Goal: Task Accomplishment & Management: Complete application form

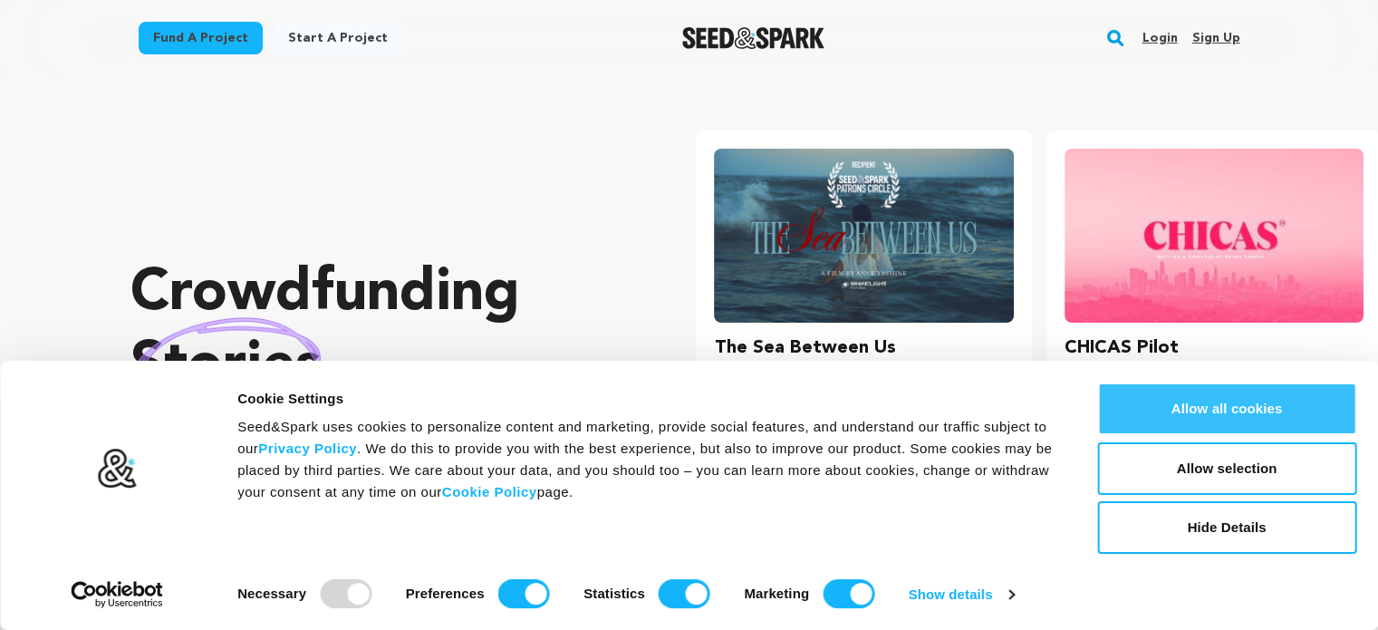
scroll to position [0, 363]
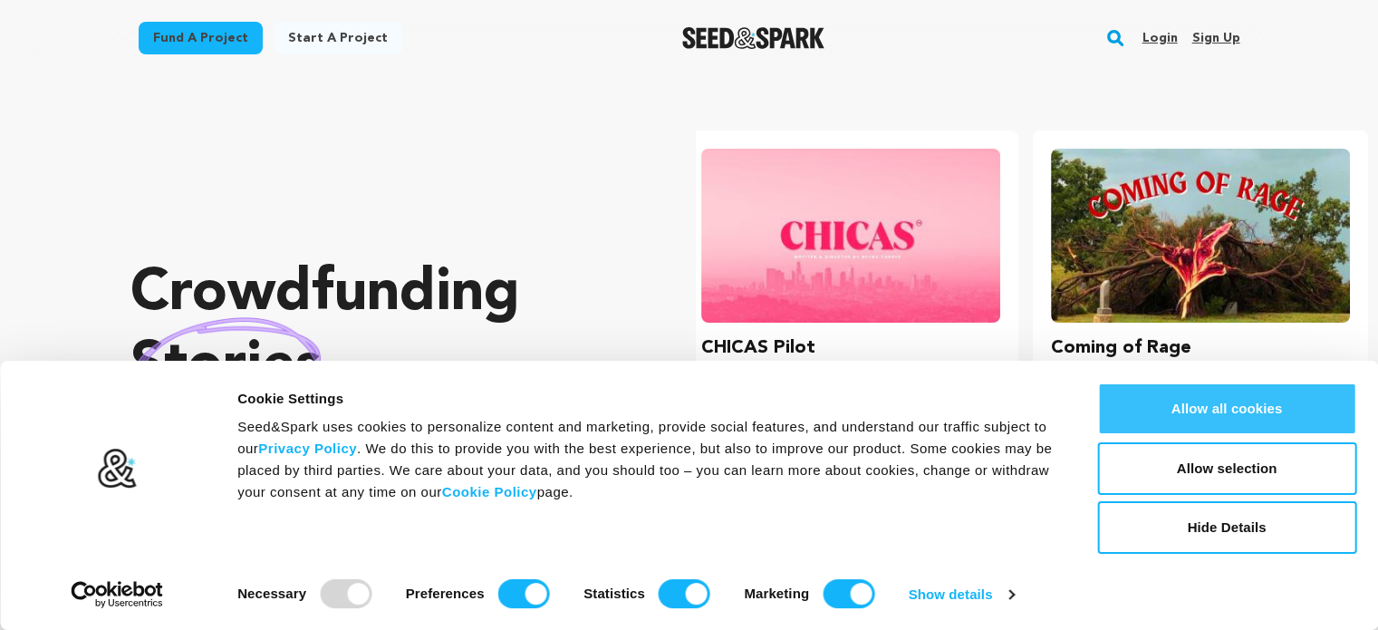
click at [1261, 411] on button "Allow all cookies" at bounding box center [1226, 408] width 259 height 53
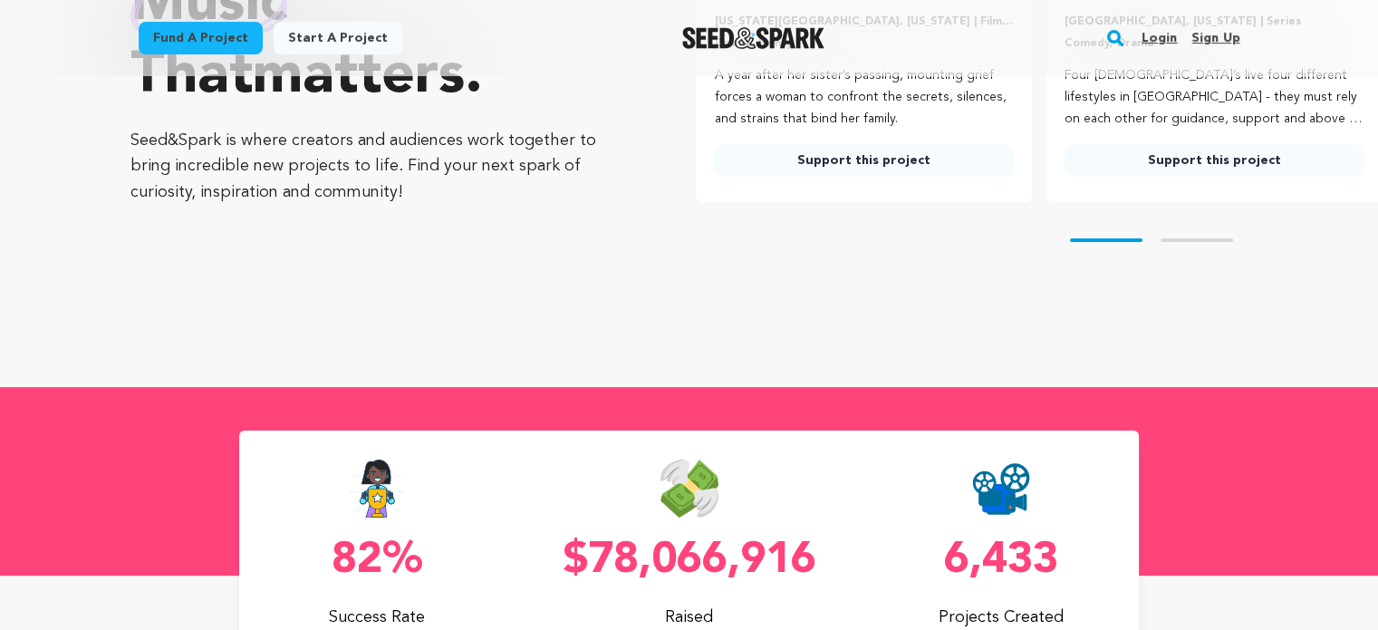
scroll to position [0, 0]
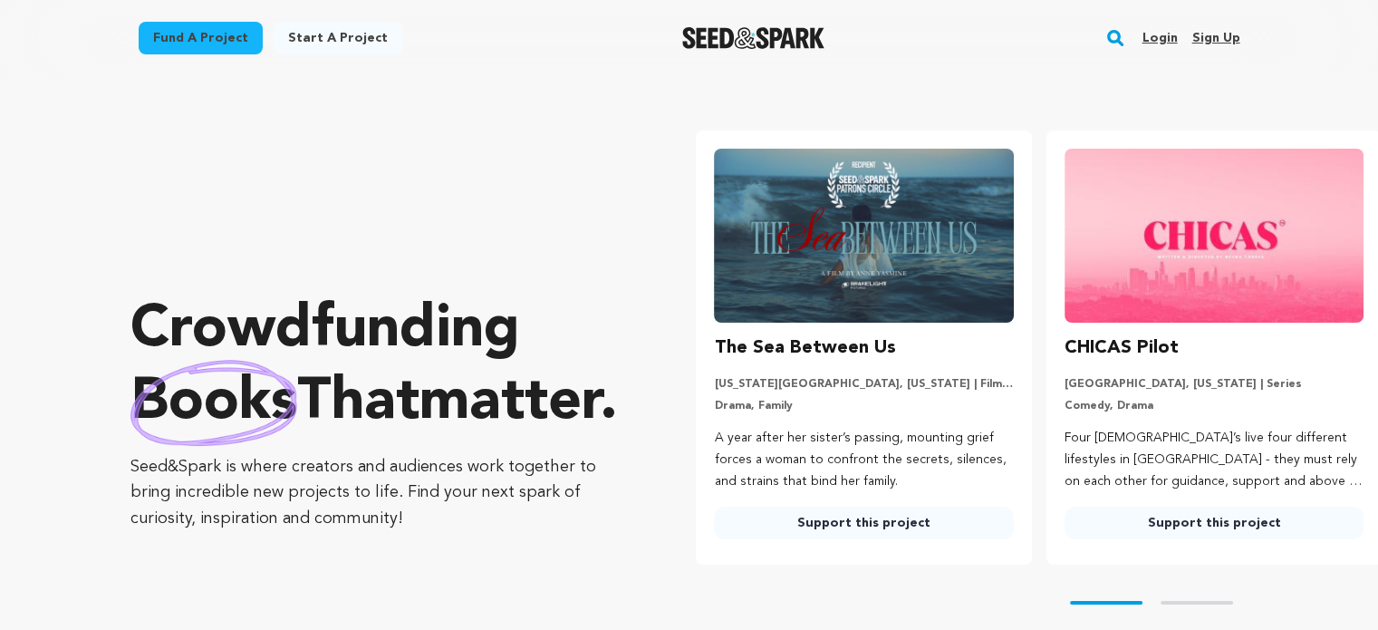
click at [1212, 39] on link "Sign up" at bounding box center [1215, 38] width 48 height 29
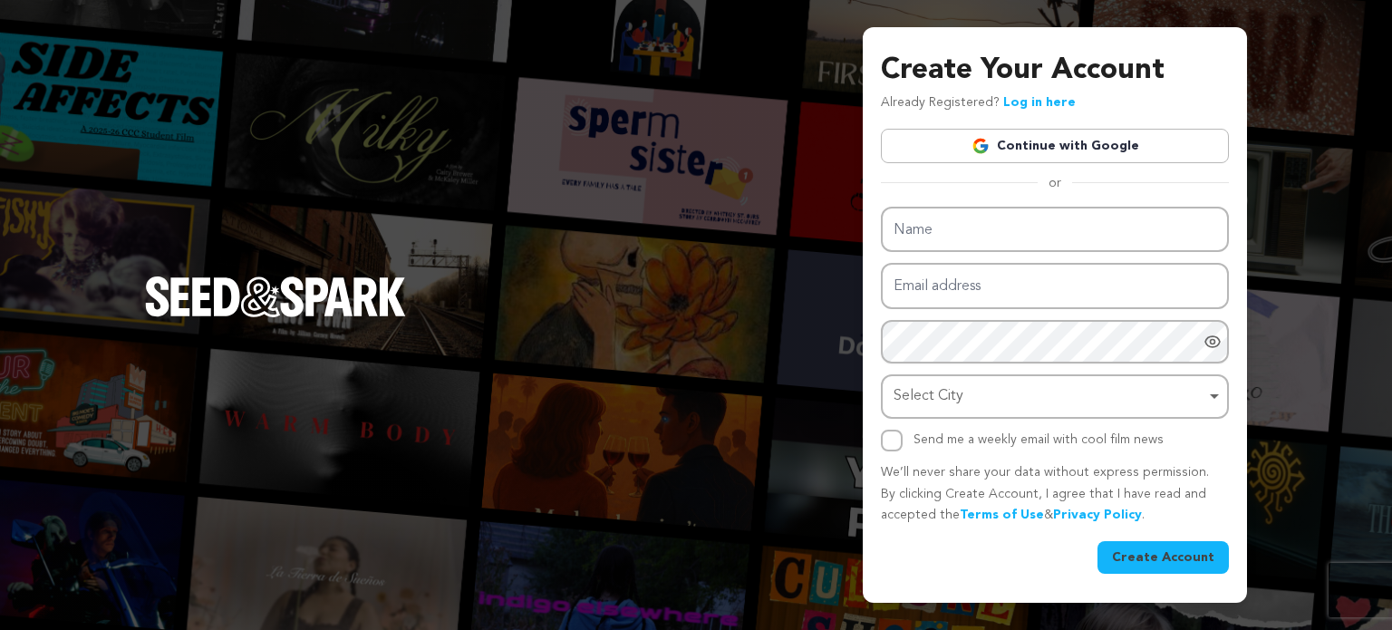
click at [1086, 151] on link "Continue with Google" at bounding box center [1055, 146] width 348 height 34
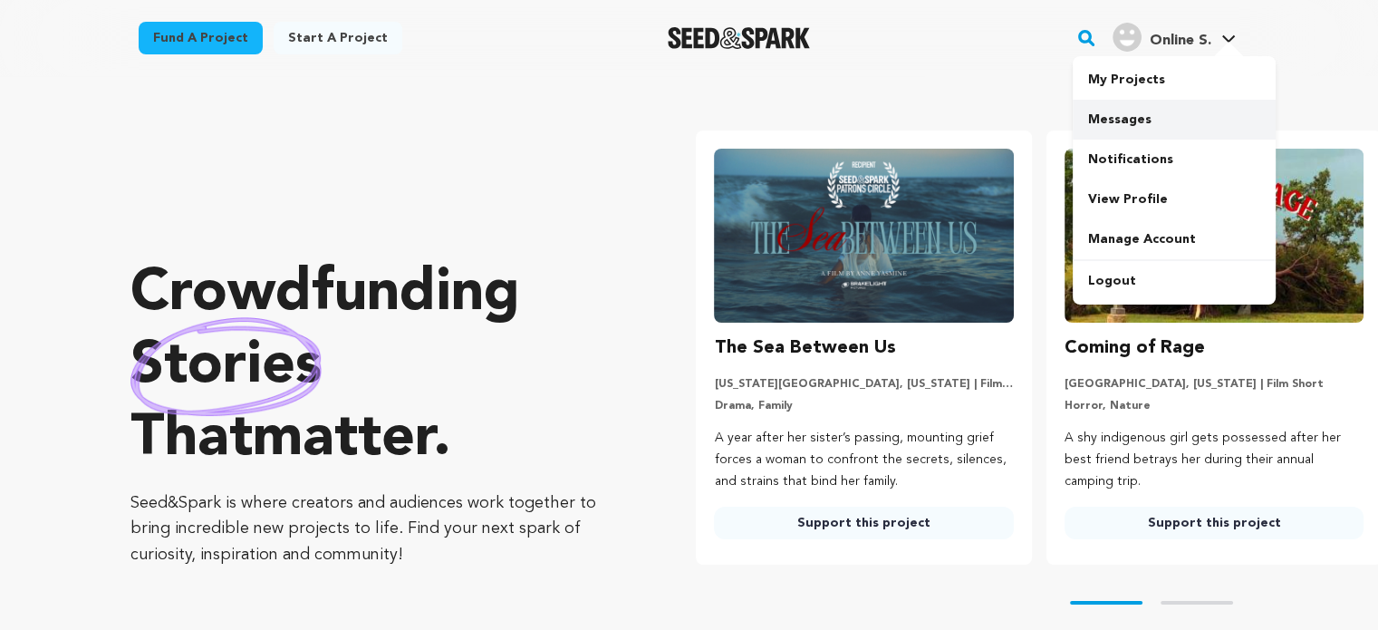
scroll to position [0, 363]
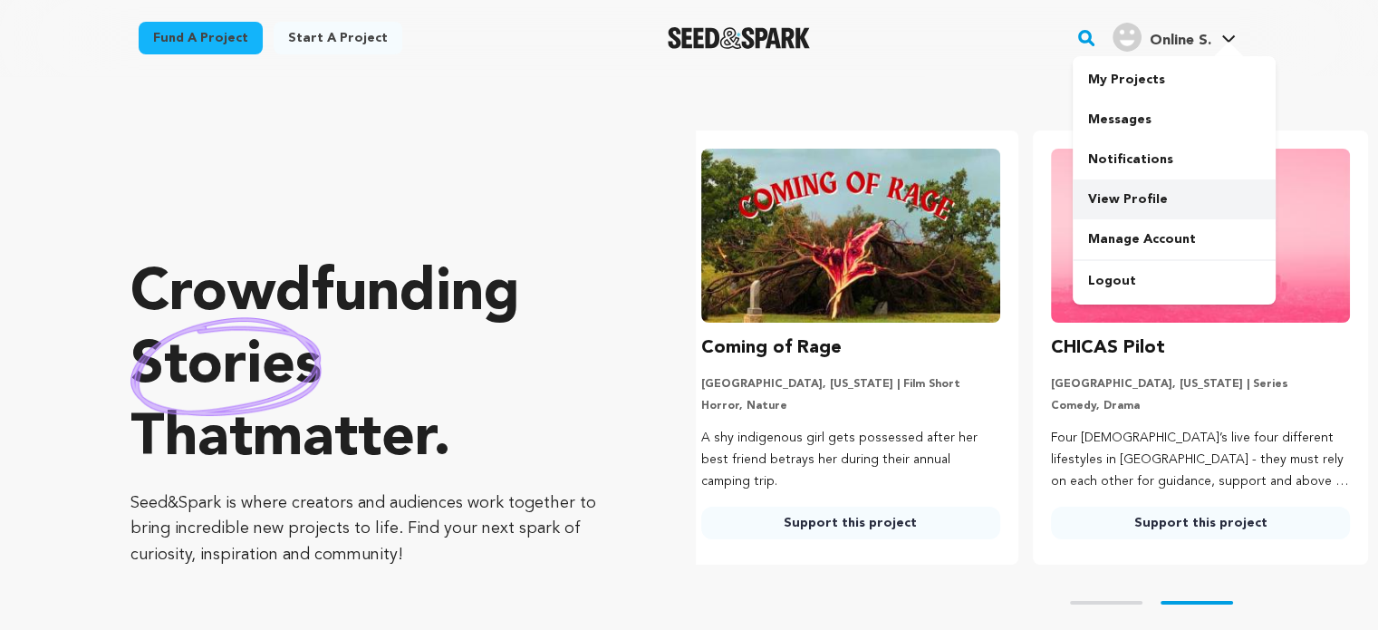
click at [1146, 188] on link "View Profile" at bounding box center [1174, 199] width 203 height 40
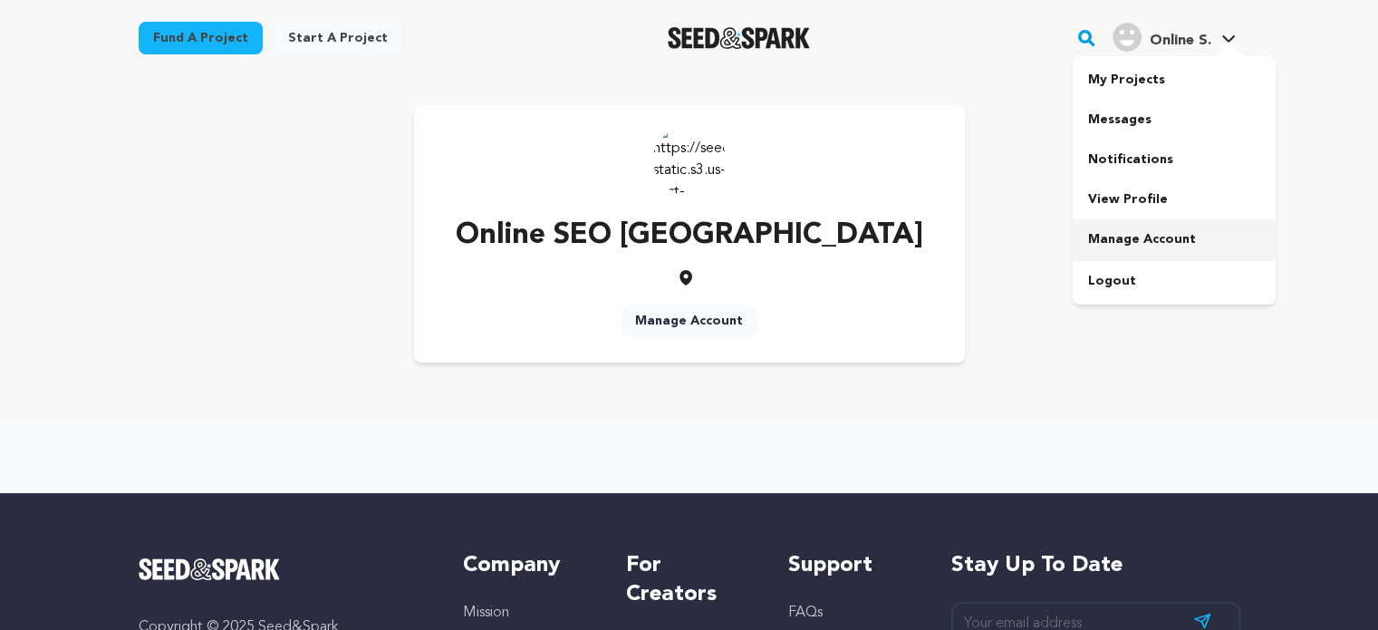
click at [1138, 233] on link "Manage Account" at bounding box center [1174, 239] width 203 height 40
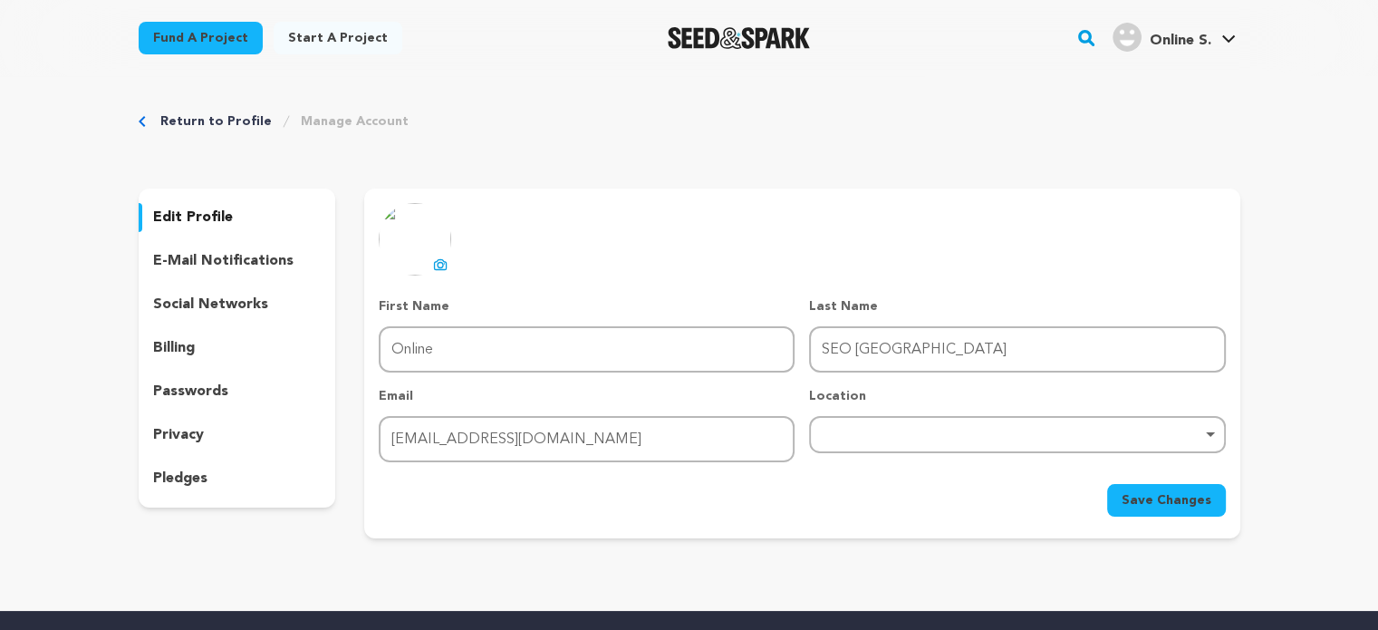
click at [438, 260] on icon at bounding box center [441, 264] width 12 height 10
click at [901, 438] on div "Remove item" at bounding box center [1017, 434] width 416 height 37
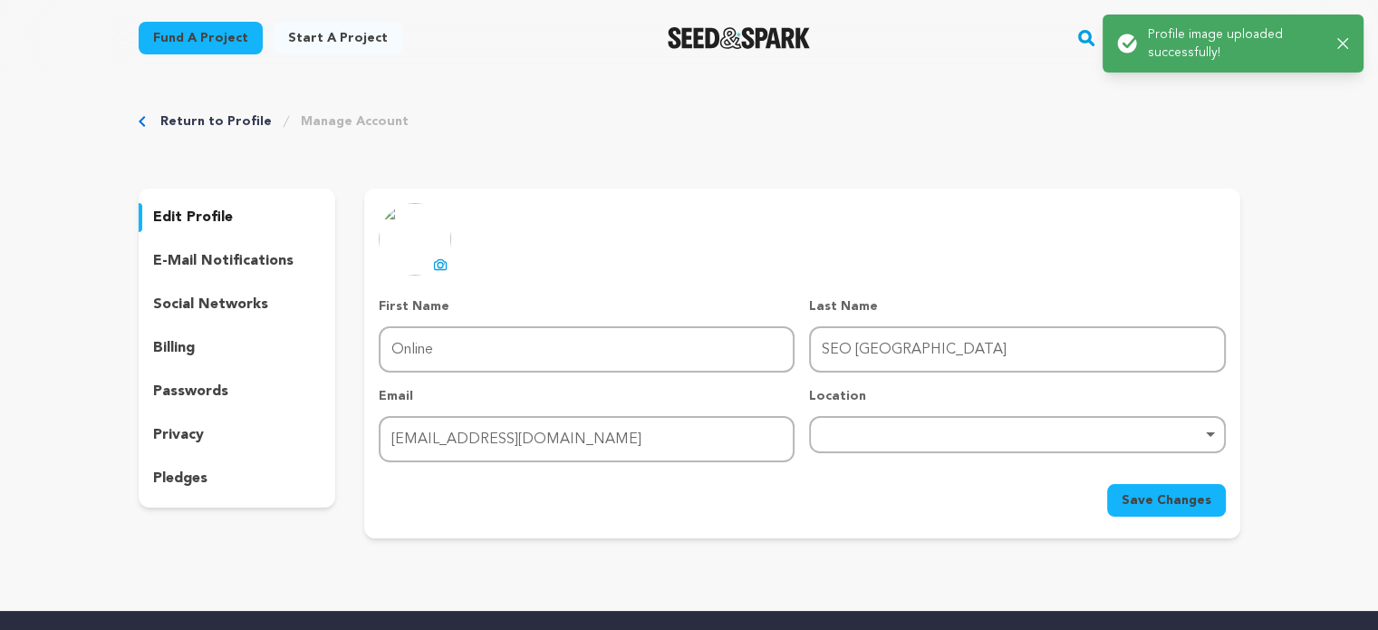
click at [1252, 251] on div "Return to Profile Manage Account edit profile e-mail notifications social netwo…" at bounding box center [690, 329] width 1160 height 506
click at [920, 430] on div "Remove item" at bounding box center [1017, 433] width 398 height 7
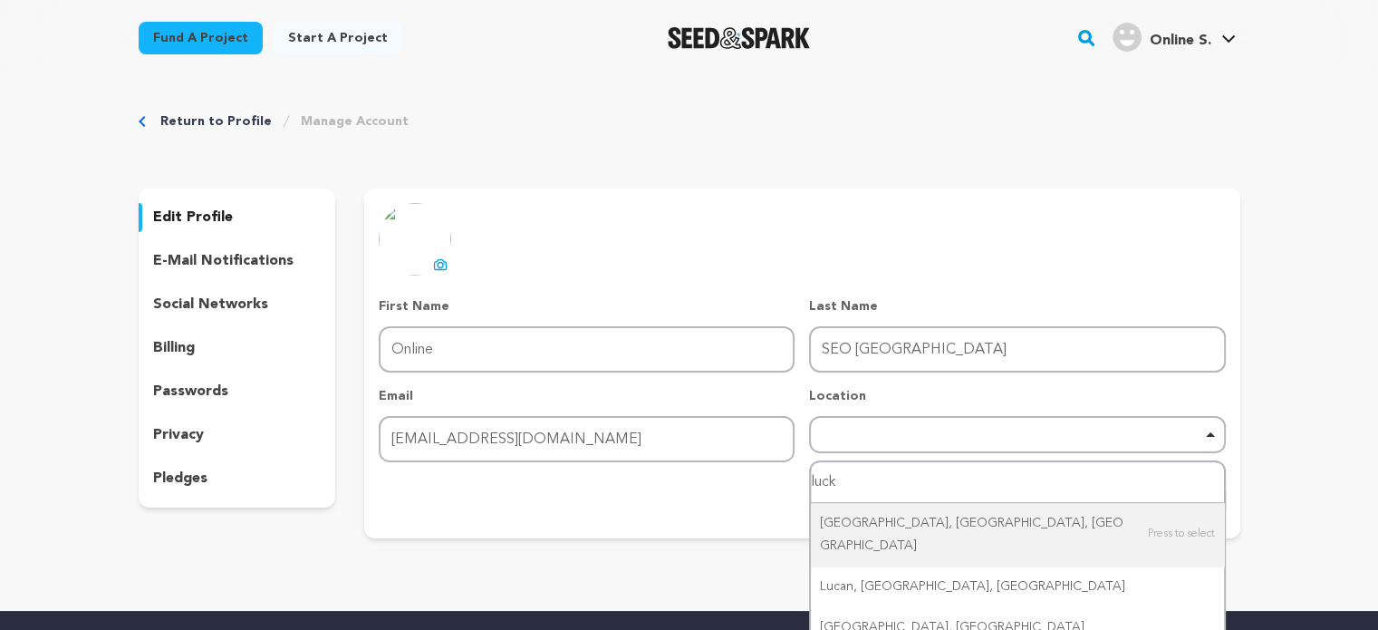
type input "luckn"
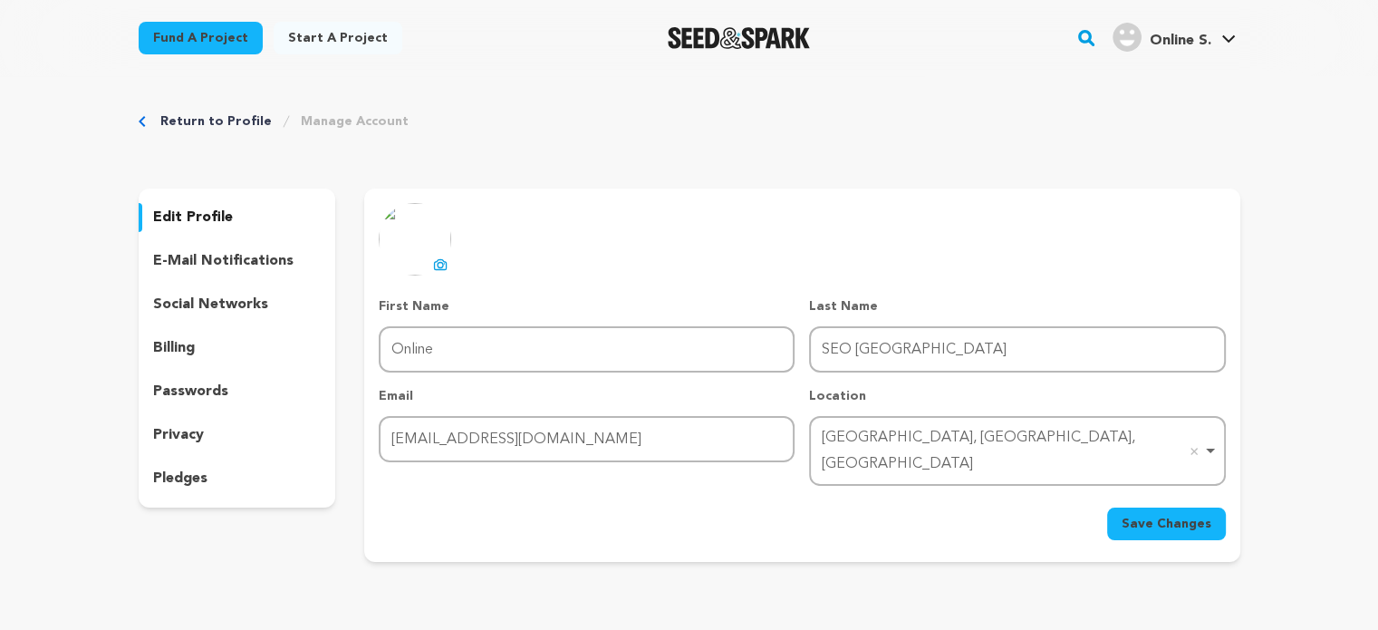
click at [1196, 515] on span "Save Changes" at bounding box center [1167, 524] width 90 height 18
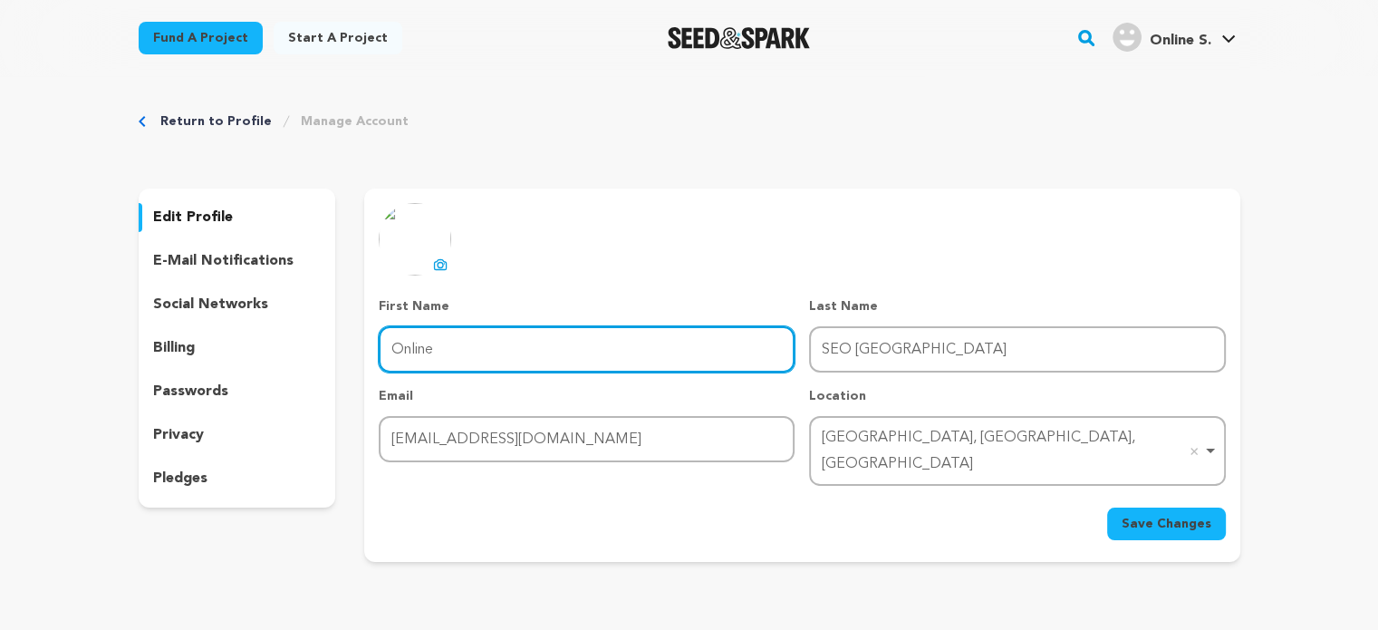
click at [480, 353] on input "Online" at bounding box center [587, 349] width 416 height 46
drag, startPoint x: 493, startPoint y: 350, endPoint x: 289, endPoint y: 333, distance: 204.5
click at [289, 333] on div "edit profile e-mail notifications social networks billing passwords privacy ple…" at bounding box center [690, 374] width 1102 height 373
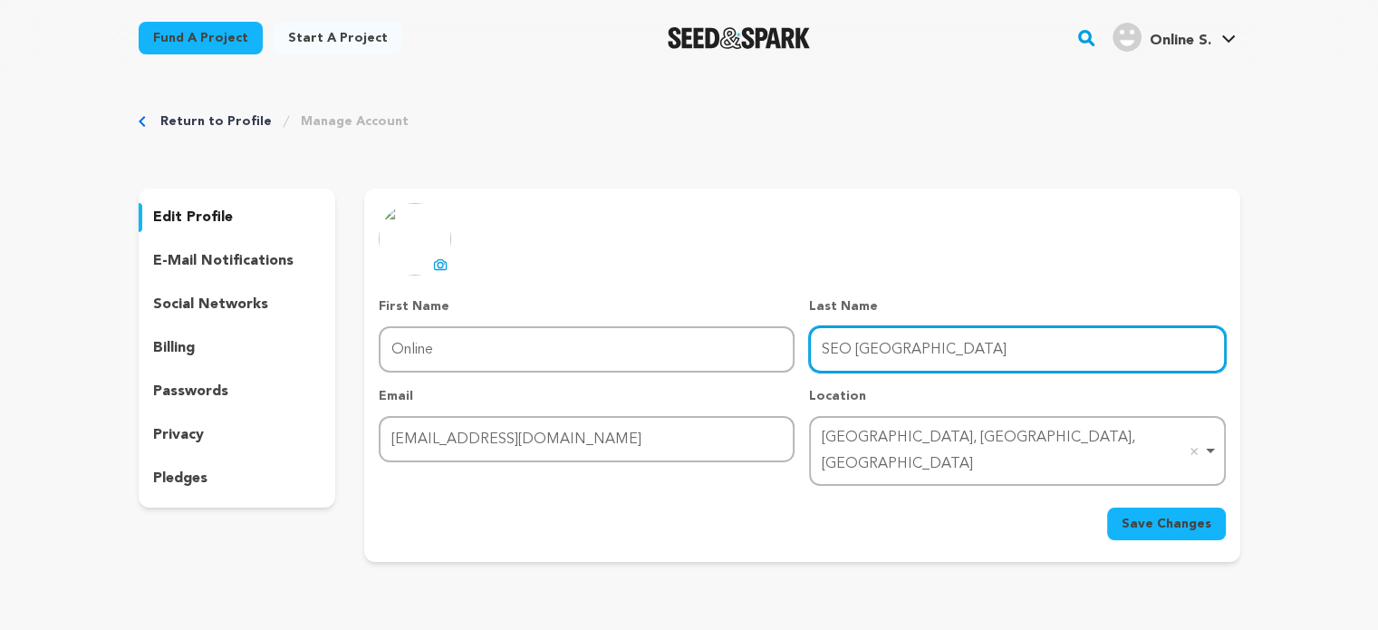
drag, startPoint x: 928, startPoint y: 347, endPoint x: 790, endPoint y: 340, distance: 137.9
click at [790, 340] on div "First Name First Name Online Last Name Last Name SEO India Email Email seoindia…" at bounding box center [802, 391] width 846 height 188
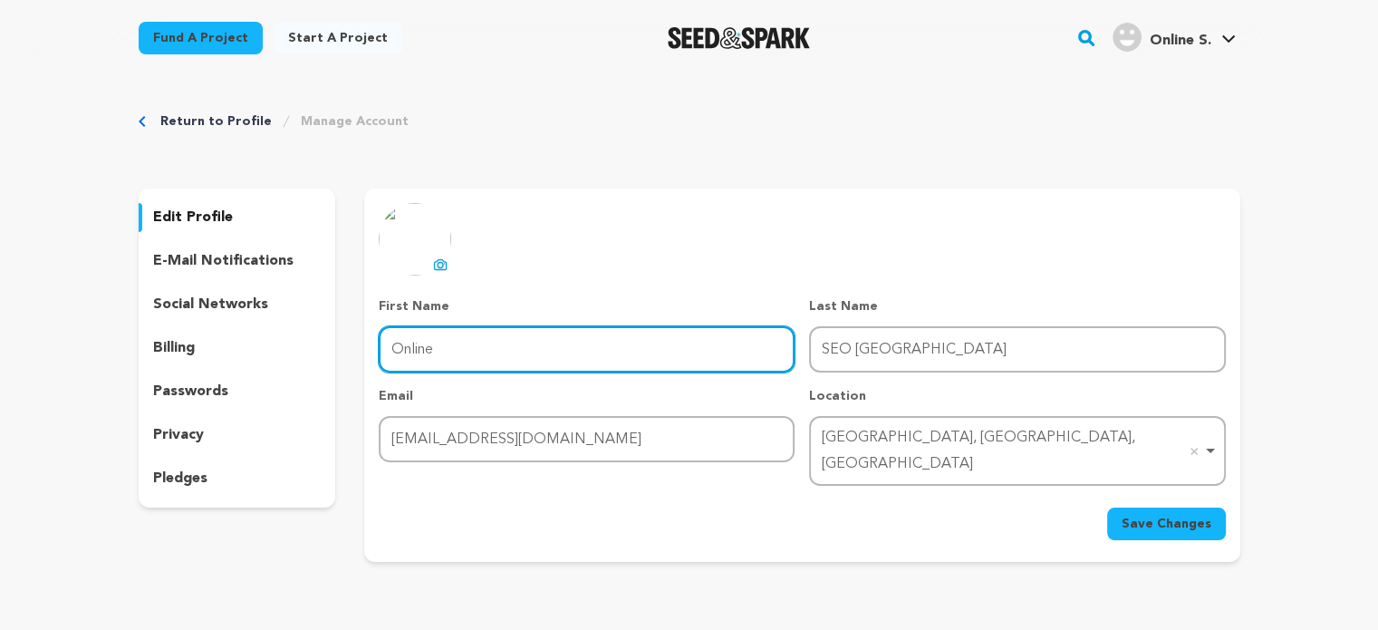
drag, startPoint x: 451, startPoint y: 359, endPoint x: 373, endPoint y: 352, distance: 78.2
click at [373, 352] on div "uploading spinner upload profile image First Name First Name Online Last Name L…" at bounding box center [801, 371] width 875 height 337
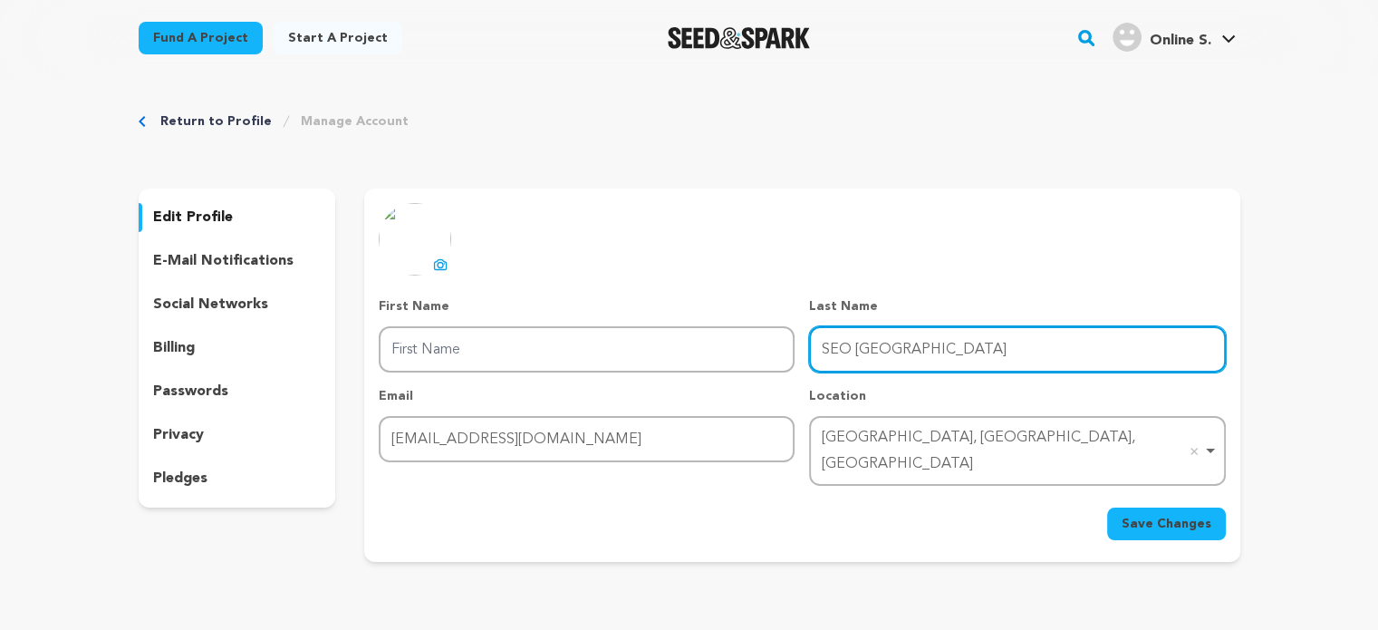
click at [1035, 342] on input "SEO India" at bounding box center [1017, 349] width 416 height 46
paste input "Online"
drag, startPoint x: 884, startPoint y: 351, endPoint x: 776, endPoint y: 352, distance: 107.8
click at [776, 352] on div "First Name First Name Last Name Last Name SEO India Online Email Email seoindia…" at bounding box center [802, 391] width 846 height 188
type input "Online"
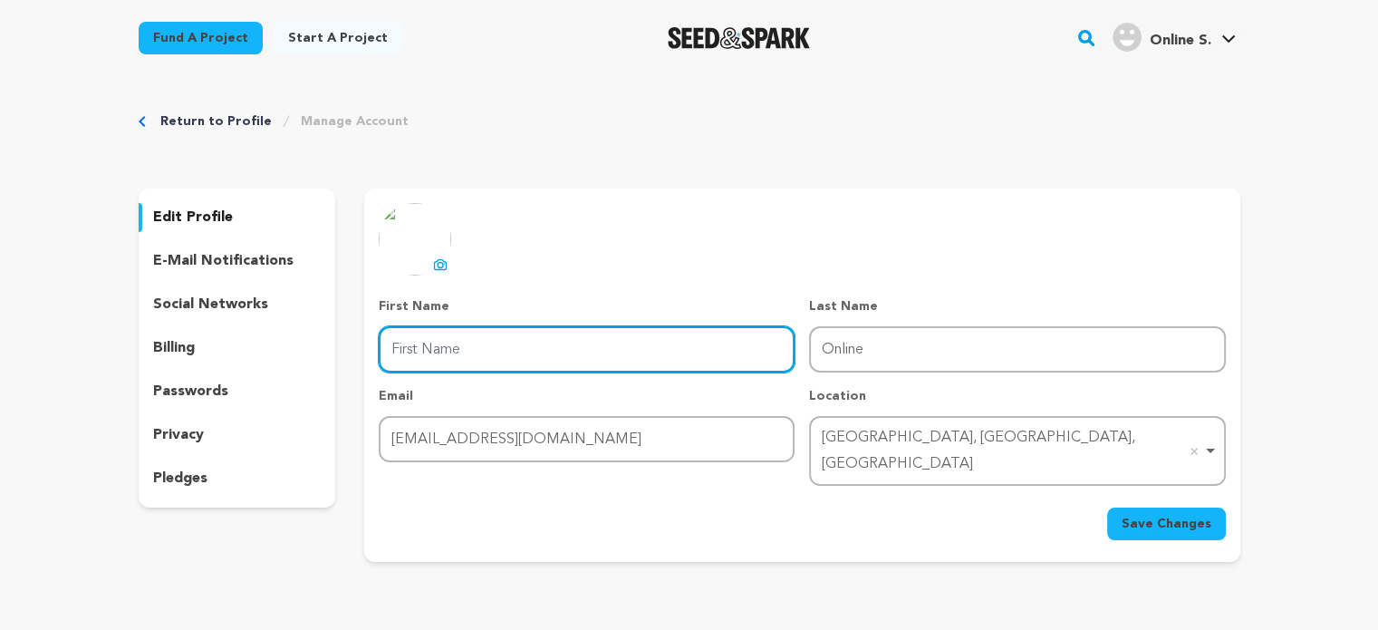
click at [451, 360] on input "First Name" at bounding box center [587, 349] width 416 height 46
paste input "SEO India"
type input "SEO India"
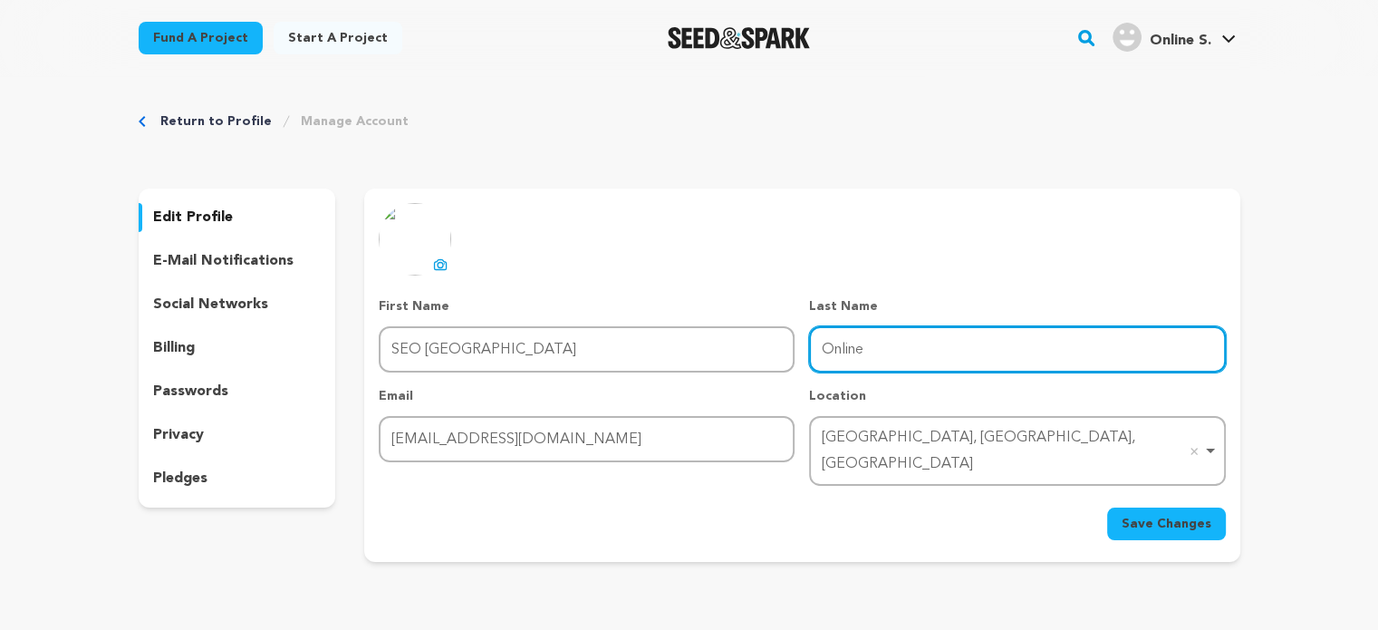
click at [832, 348] on input "Online" at bounding box center [1017, 349] width 416 height 46
type input "Online"
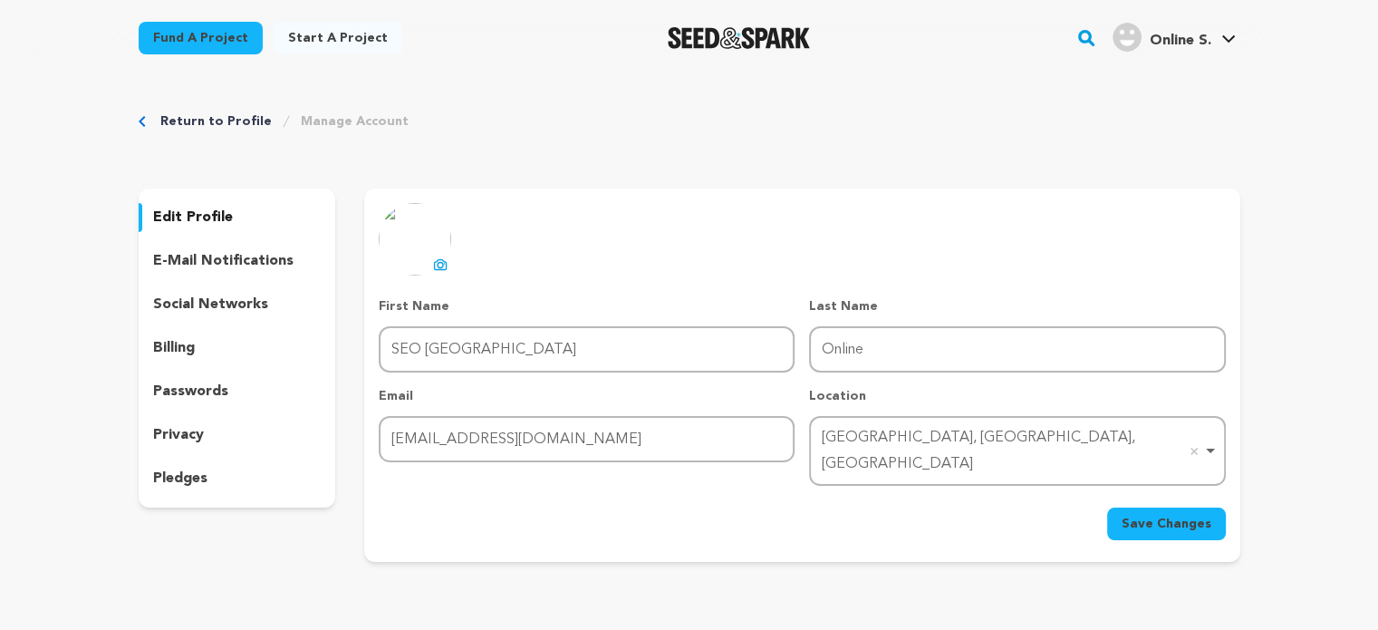
click at [1148, 515] on span "Save Changes" at bounding box center [1167, 524] width 90 height 18
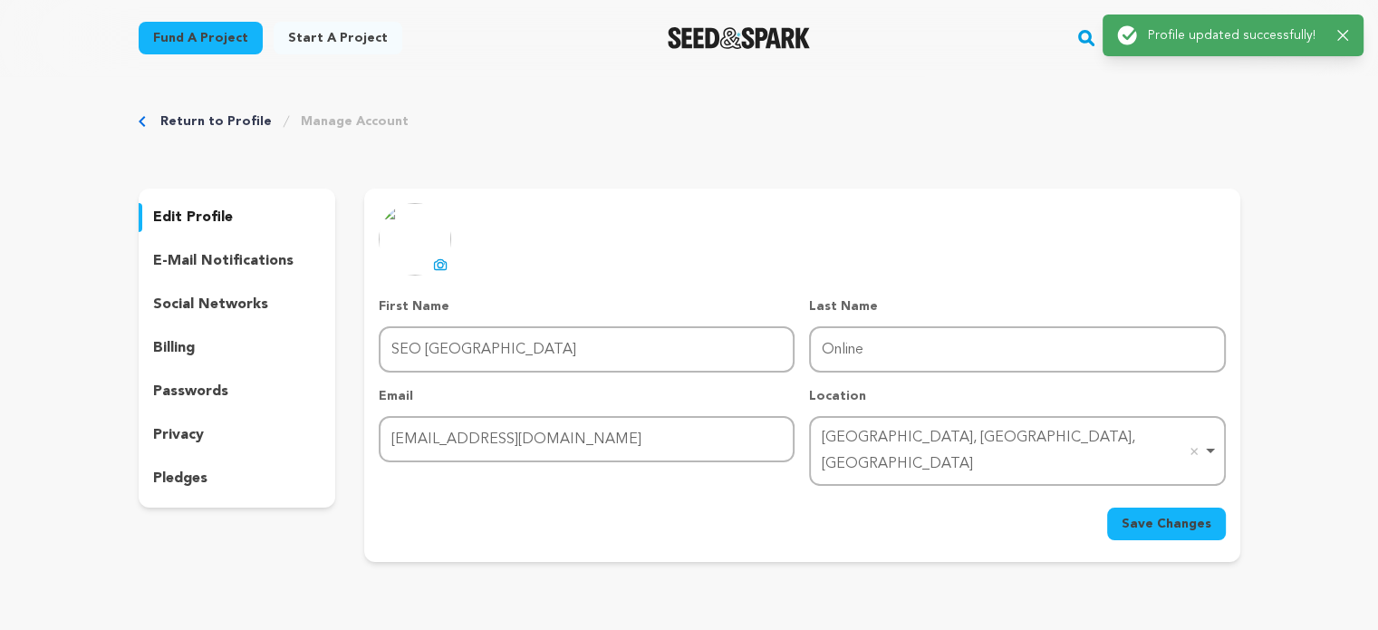
click at [207, 256] on p "e-mail notifications" at bounding box center [223, 261] width 140 height 22
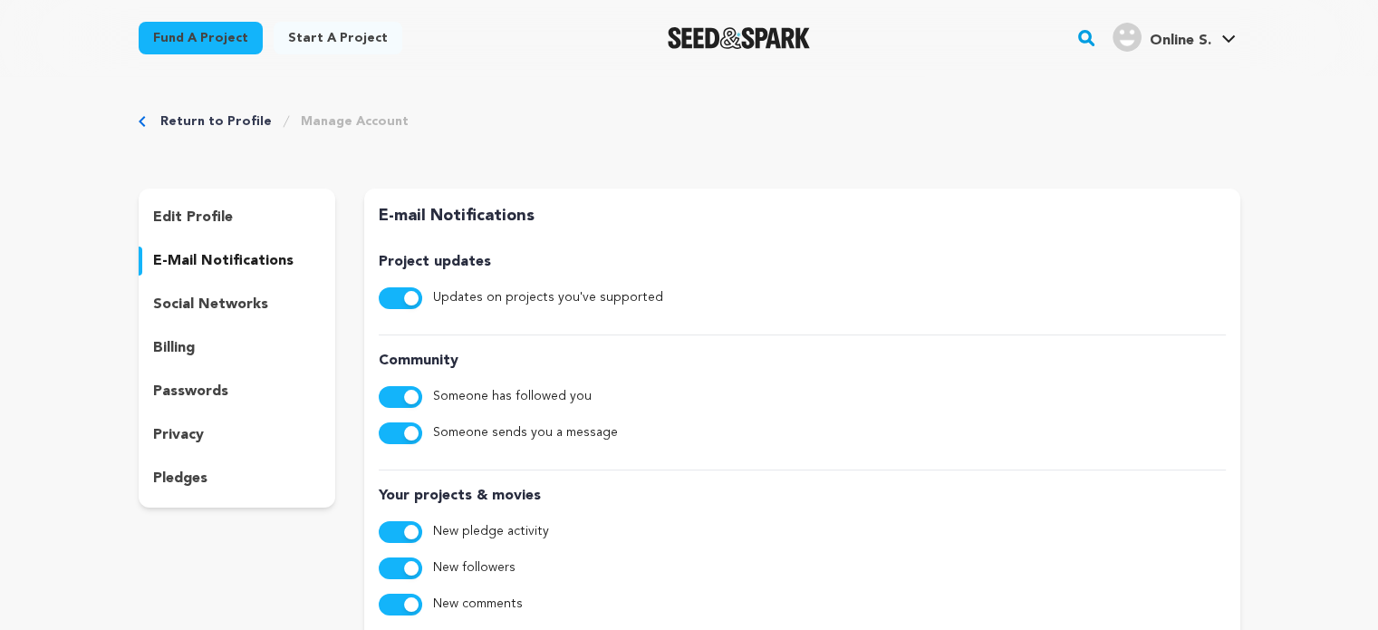
click at [185, 289] on div "edit profile e-mail notifications social networks billing passwords privacy ple…" at bounding box center [238, 347] width 198 height 319
click at [188, 294] on p "social networks" at bounding box center [210, 305] width 115 height 22
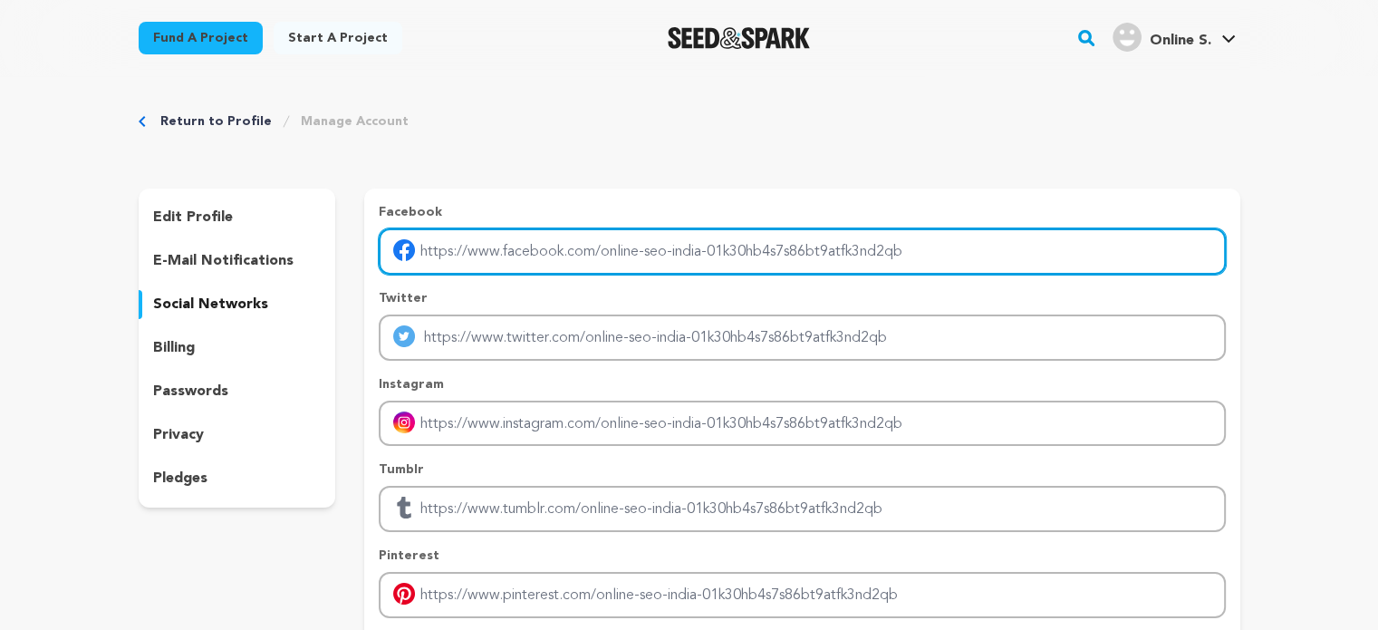
click at [533, 243] on input "Enter facebook profile link" at bounding box center [802, 251] width 846 height 46
type input "https://www.facebook.com/seoindiaonline/"
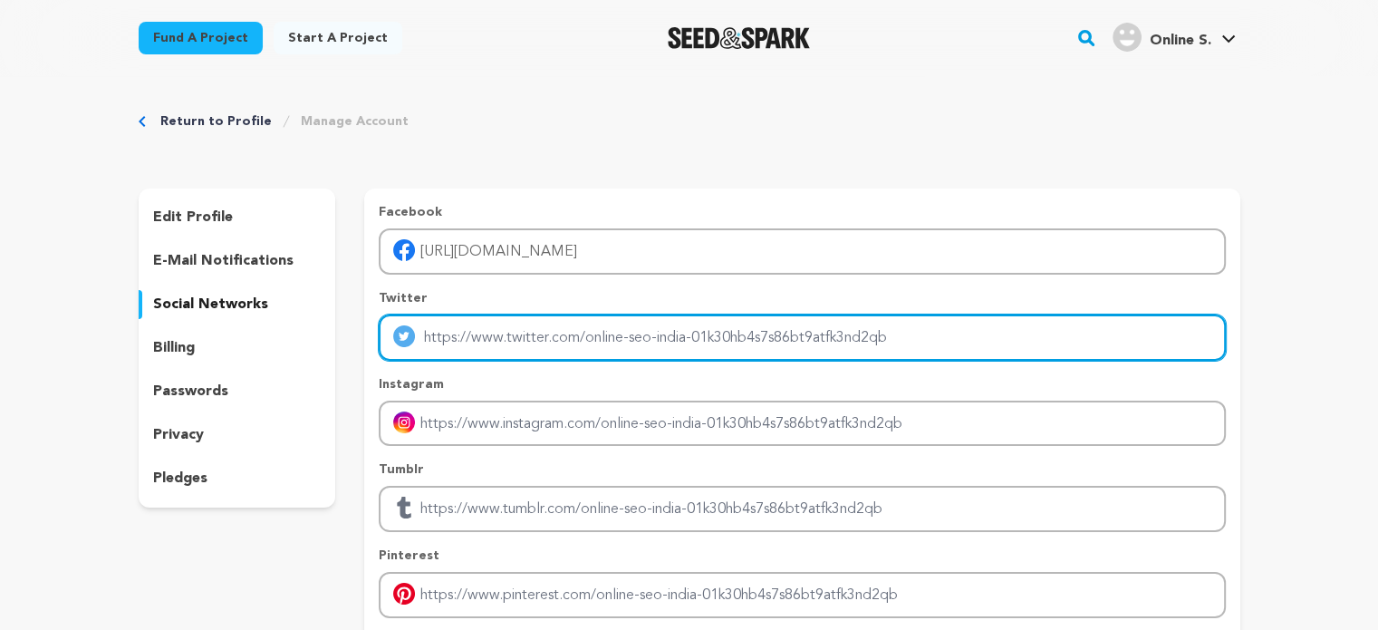
click at [501, 332] on input "Enter twitter profile link" at bounding box center [802, 337] width 846 height 46
type input "https://x.com/seoindiaonline_"
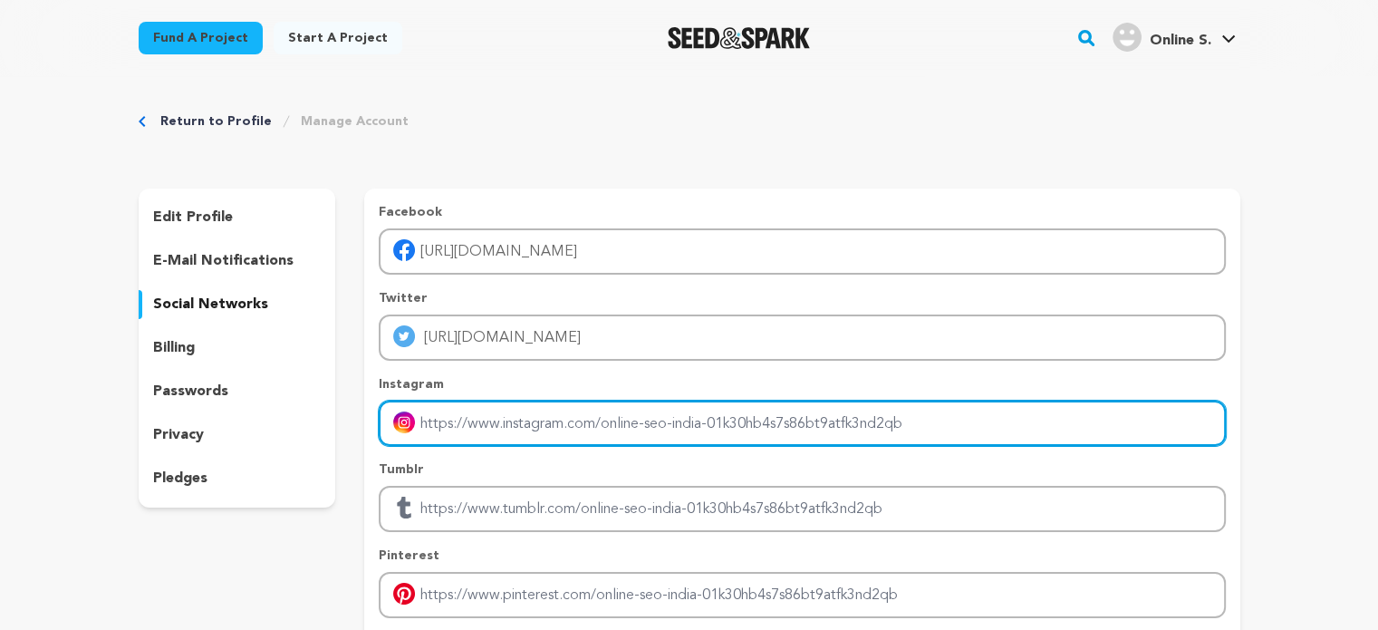
click at [501, 427] on input "Enter instagram handle link" at bounding box center [802, 423] width 846 height 46
type input "https://www.instagram.com/seoindiaonlineofficial/"
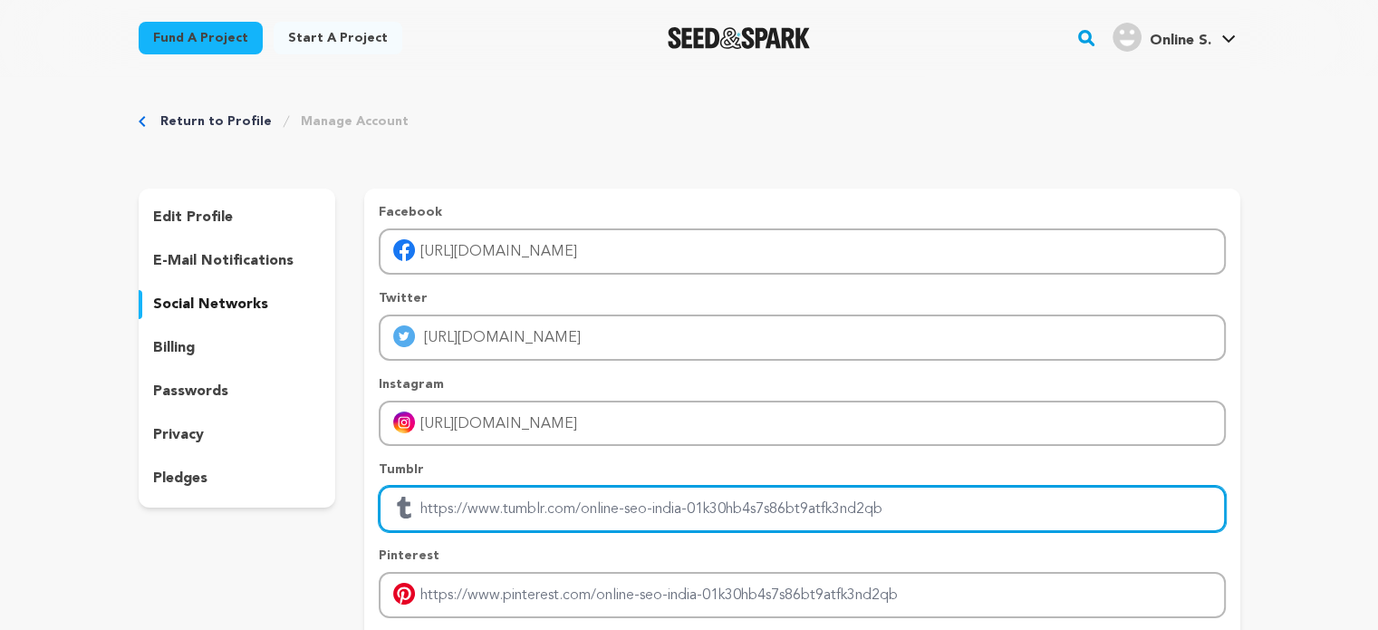
click at [496, 516] on input "Enter tubmlr profile link" at bounding box center [802, 509] width 846 height 46
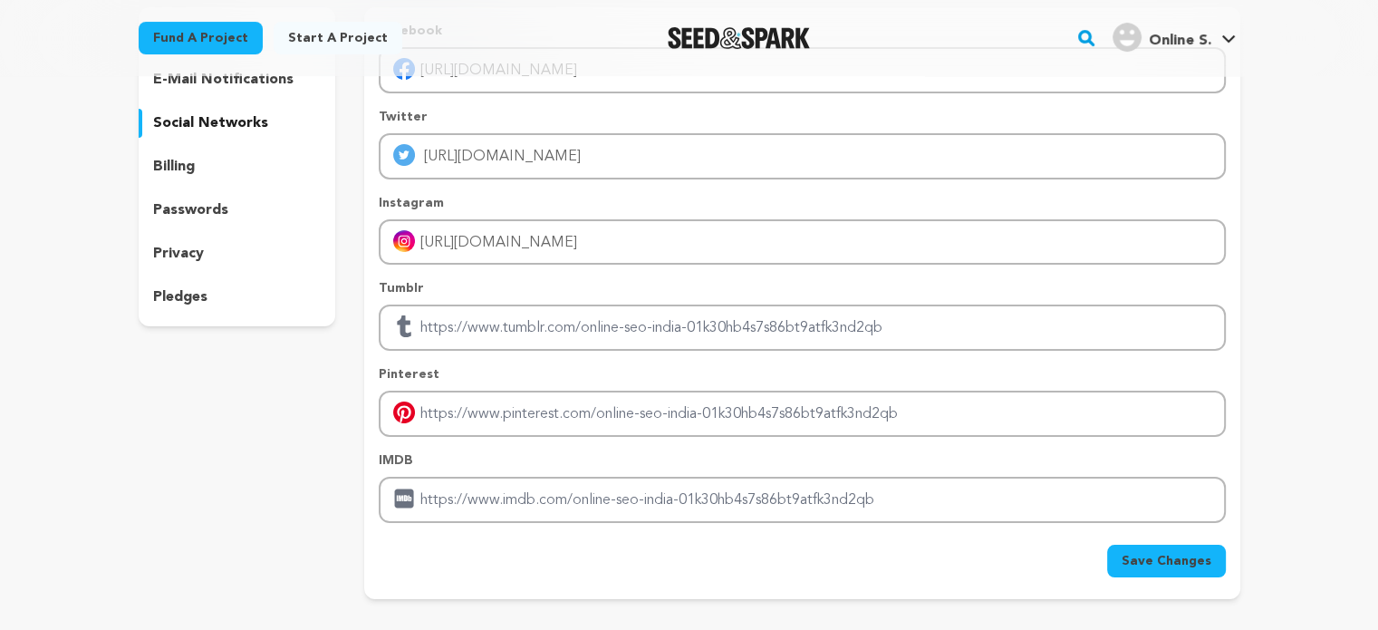
click at [1184, 561] on span "Save Changes" at bounding box center [1167, 561] width 90 height 18
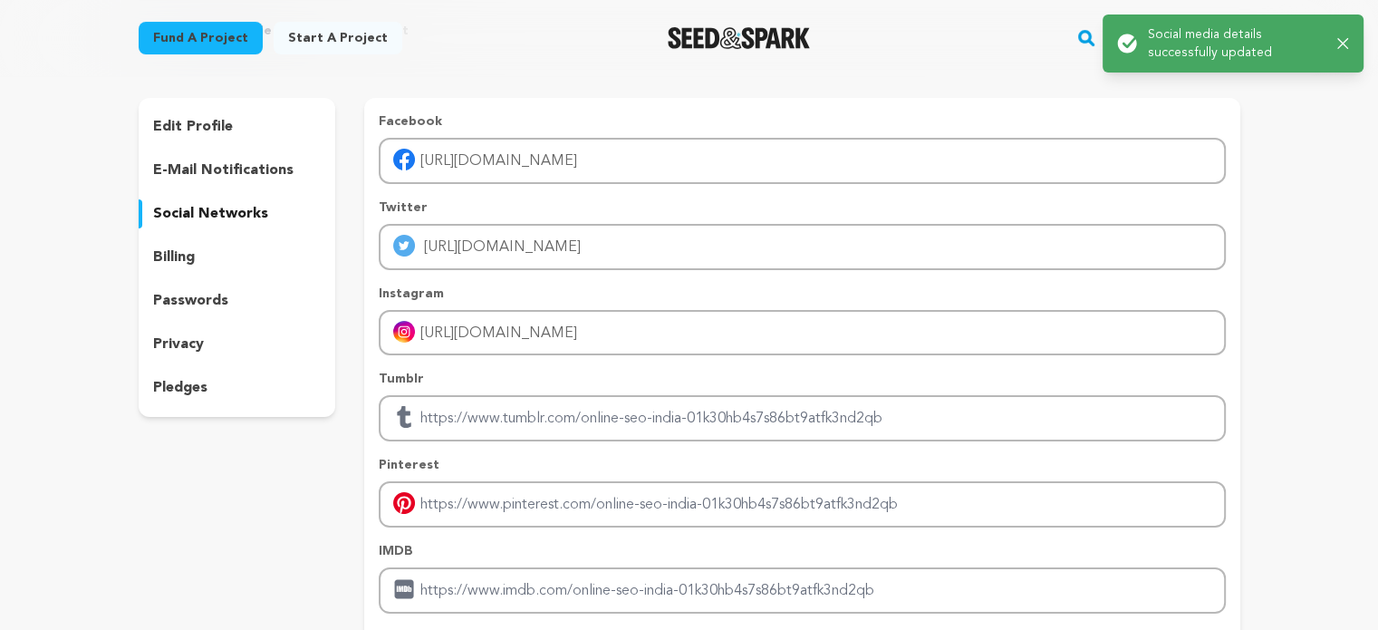
scroll to position [0, 0]
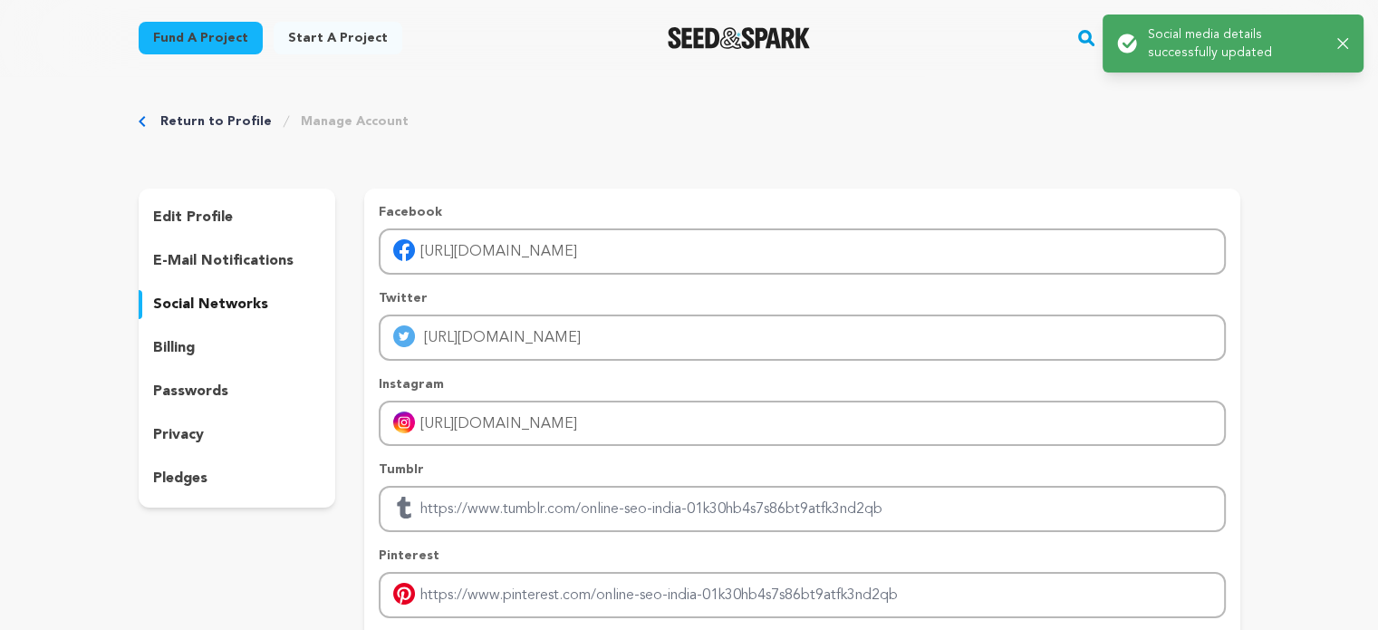
click at [1349, 45] on div "Success: Info: Warning: Error: Social media details successfully updated Close …" at bounding box center [1233, 43] width 261 height 58
click at [1343, 43] on icon "button" at bounding box center [1342, 43] width 11 height 11
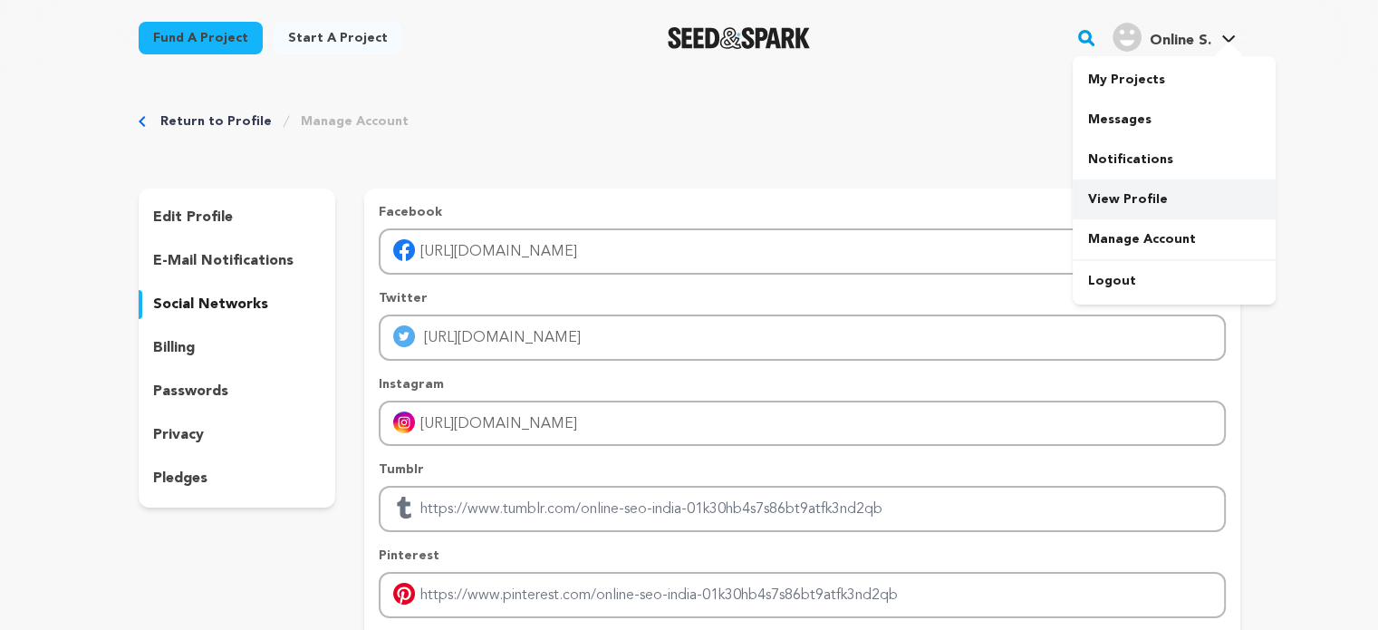
click at [1149, 189] on link "View Profile" at bounding box center [1174, 199] width 203 height 40
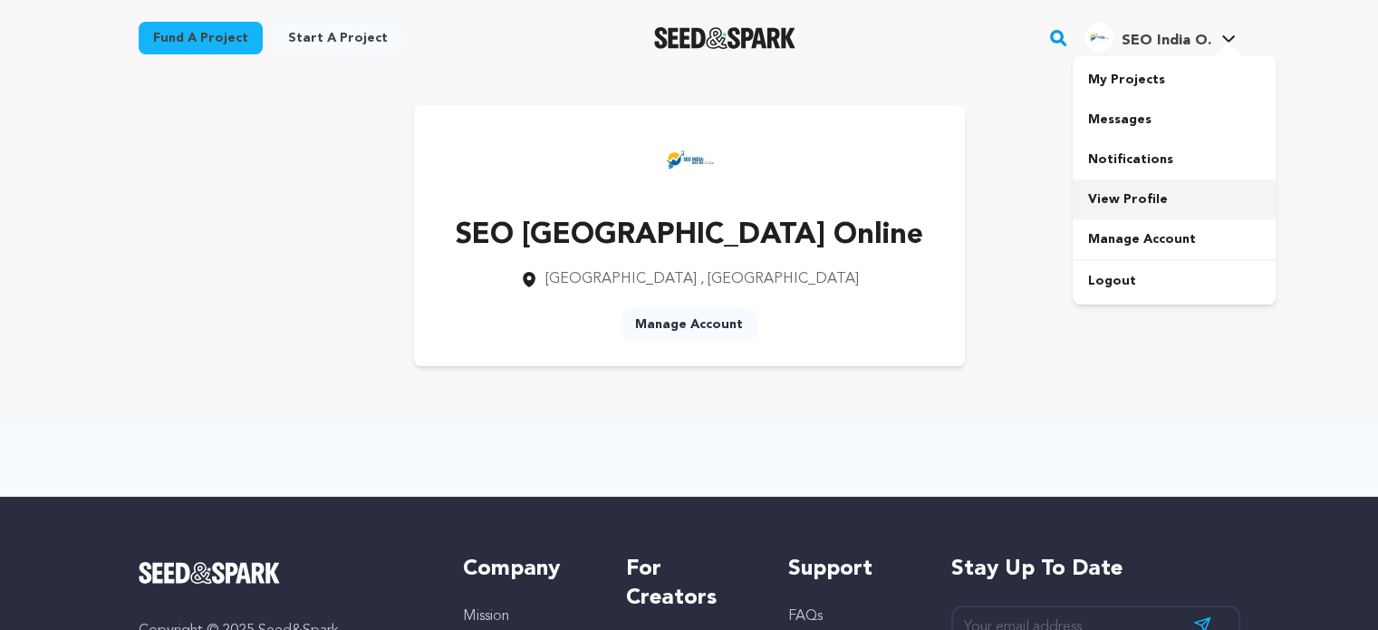
click at [1180, 206] on link "View Profile" at bounding box center [1174, 199] width 203 height 40
click at [1175, 46] on span "SEO India O." at bounding box center [1166, 41] width 90 height 14
click at [1123, 247] on link "Manage Account" at bounding box center [1174, 239] width 203 height 40
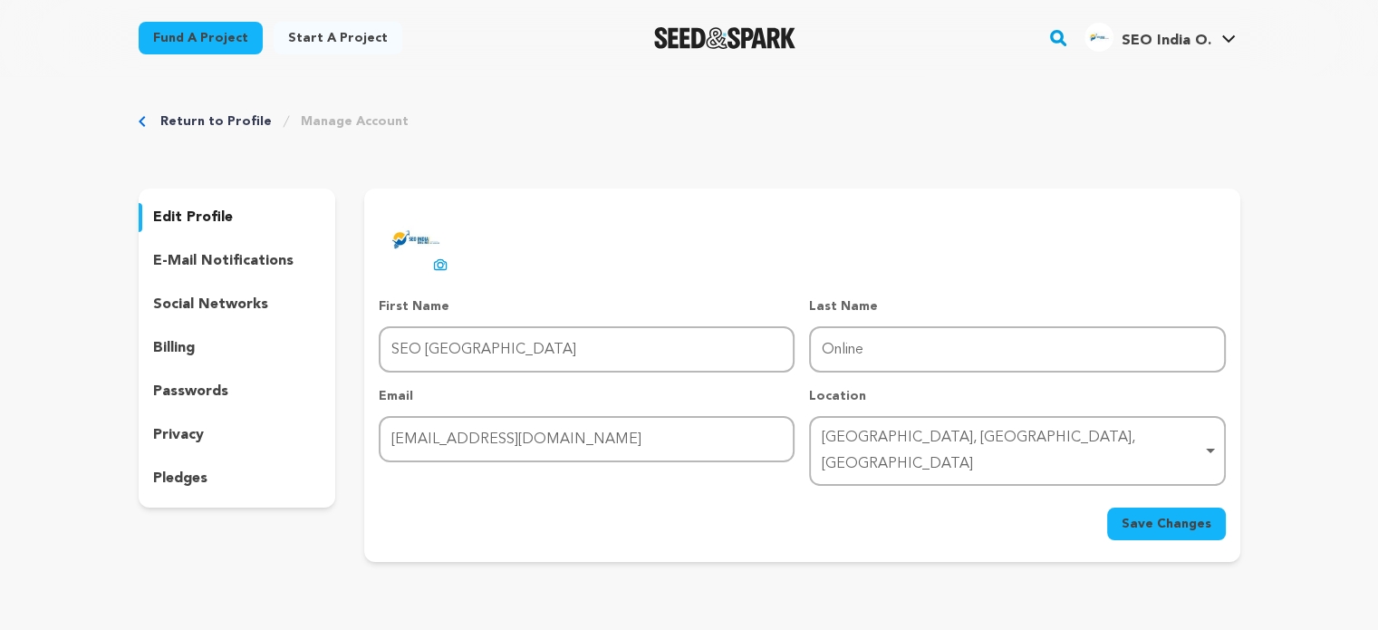
click at [190, 298] on p "social networks" at bounding box center [210, 305] width 115 height 22
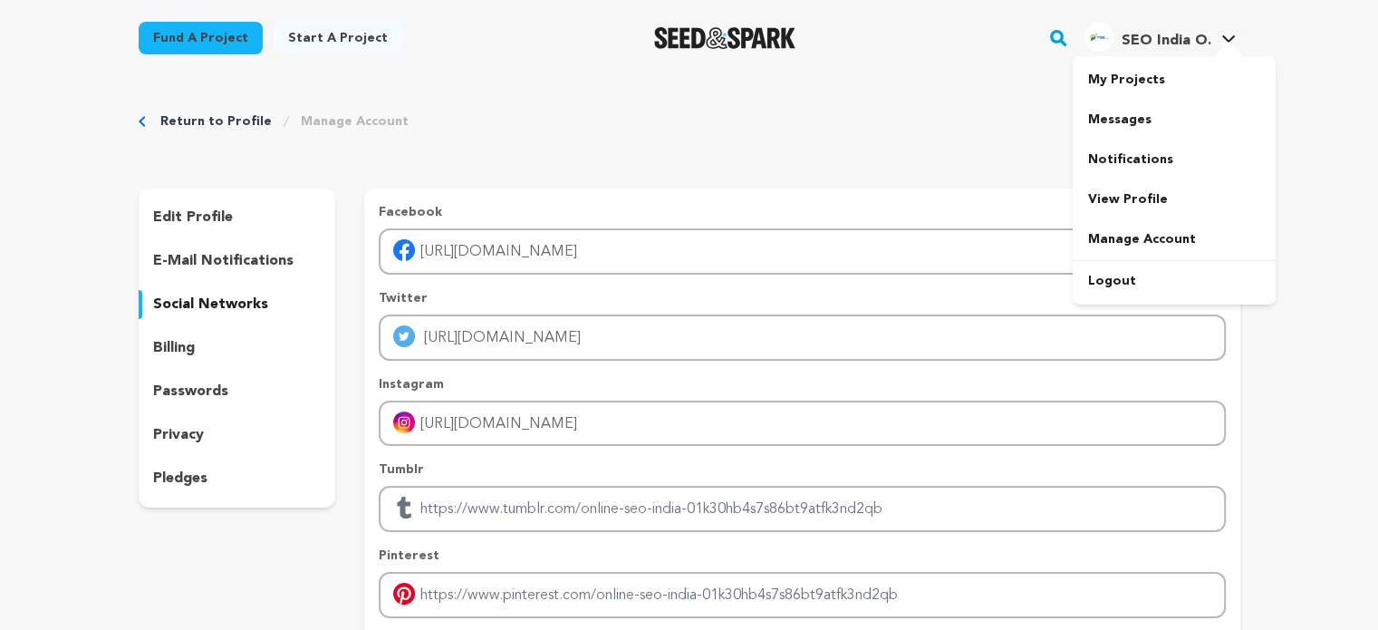
click at [1162, 44] on span "SEO India O." at bounding box center [1166, 41] width 90 height 14
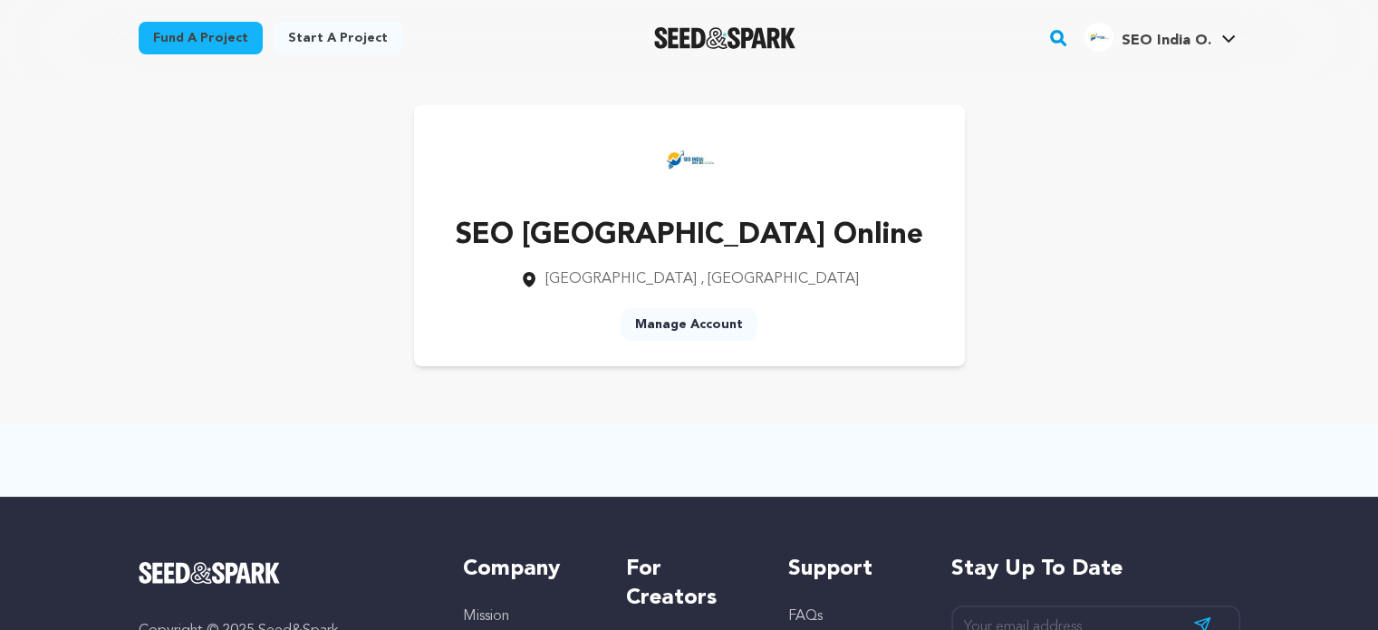
click at [620, 275] on p "[GEOGRAPHIC_DATA] , [GEOGRAPHIC_DATA]" at bounding box center [689, 279] width 467 height 22
click at [538, 284] on icon at bounding box center [529, 279] width 18 height 18
click at [841, 264] on div "SEO India Online Lucknow , Uttar Pradesh Manage Account" at bounding box center [689, 235] width 551 height 261
click at [676, 155] on img at bounding box center [689, 159] width 72 height 72
click at [564, 236] on div "SEO India Online Lucknow , Uttar Pradesh Manage Account" at bounding box center [689, 235] width 551 height 261
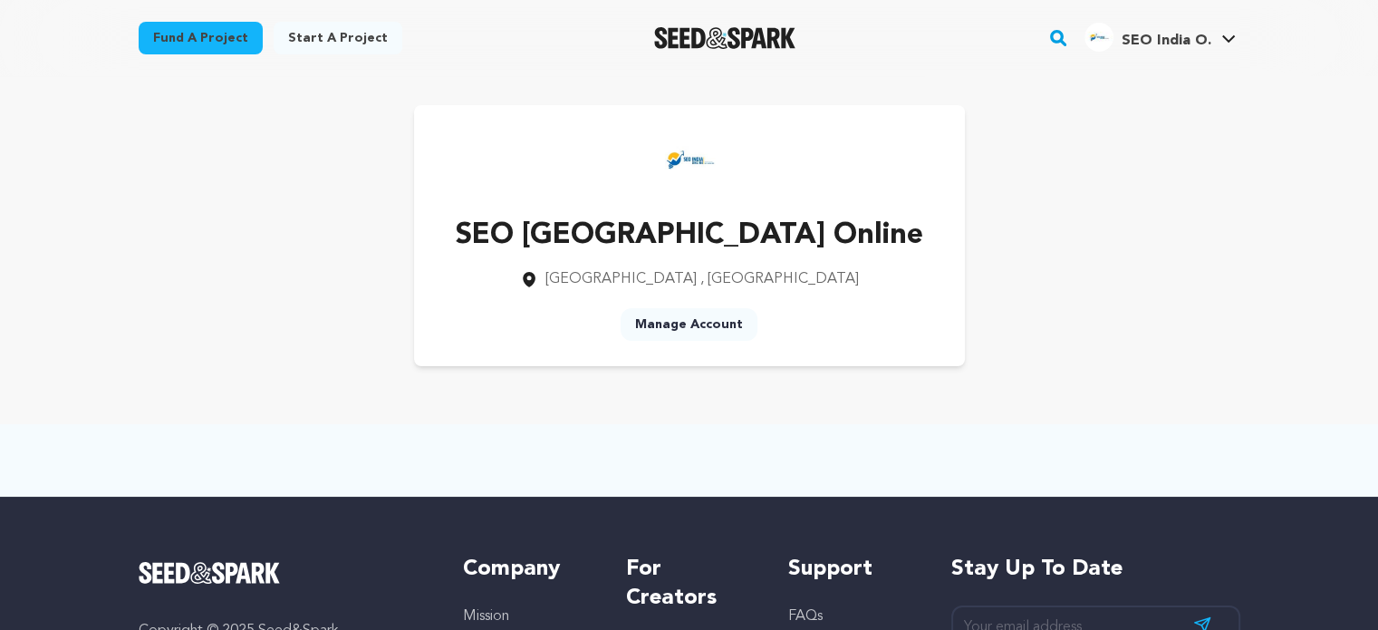
click at [313, 40] on link "Start a project" at bounding box center [338, 38] width 129 height 33
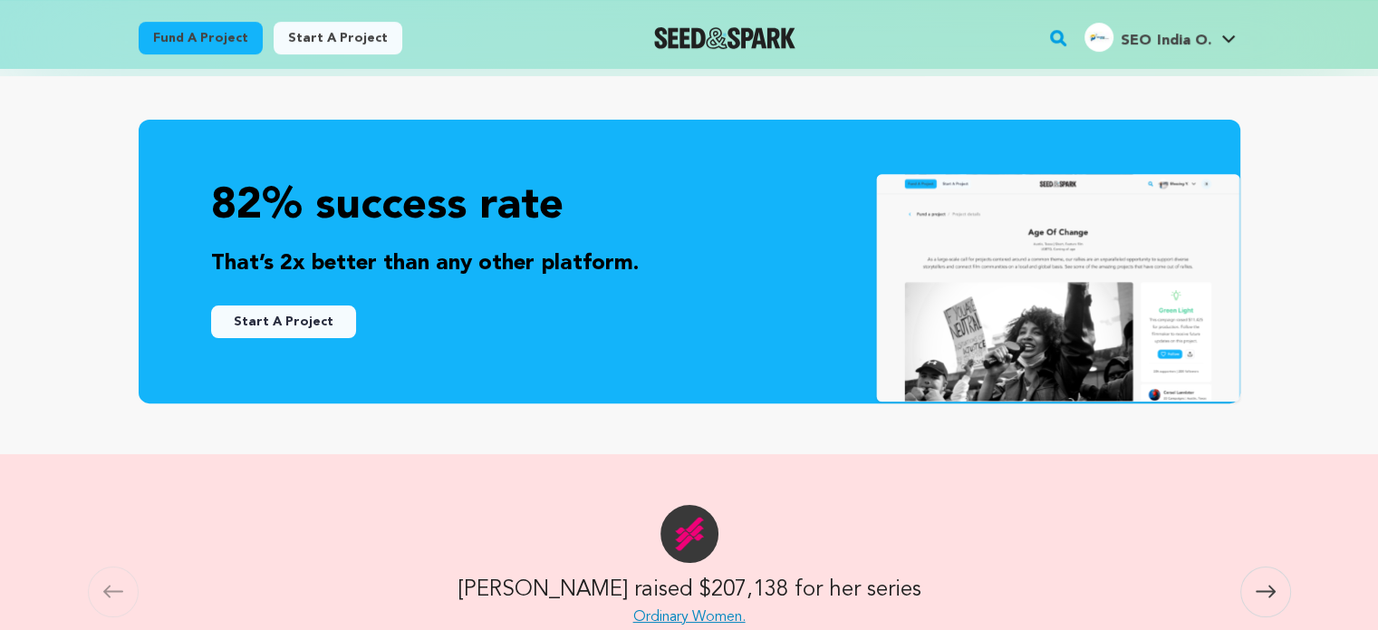
scroll to position [402, 0]
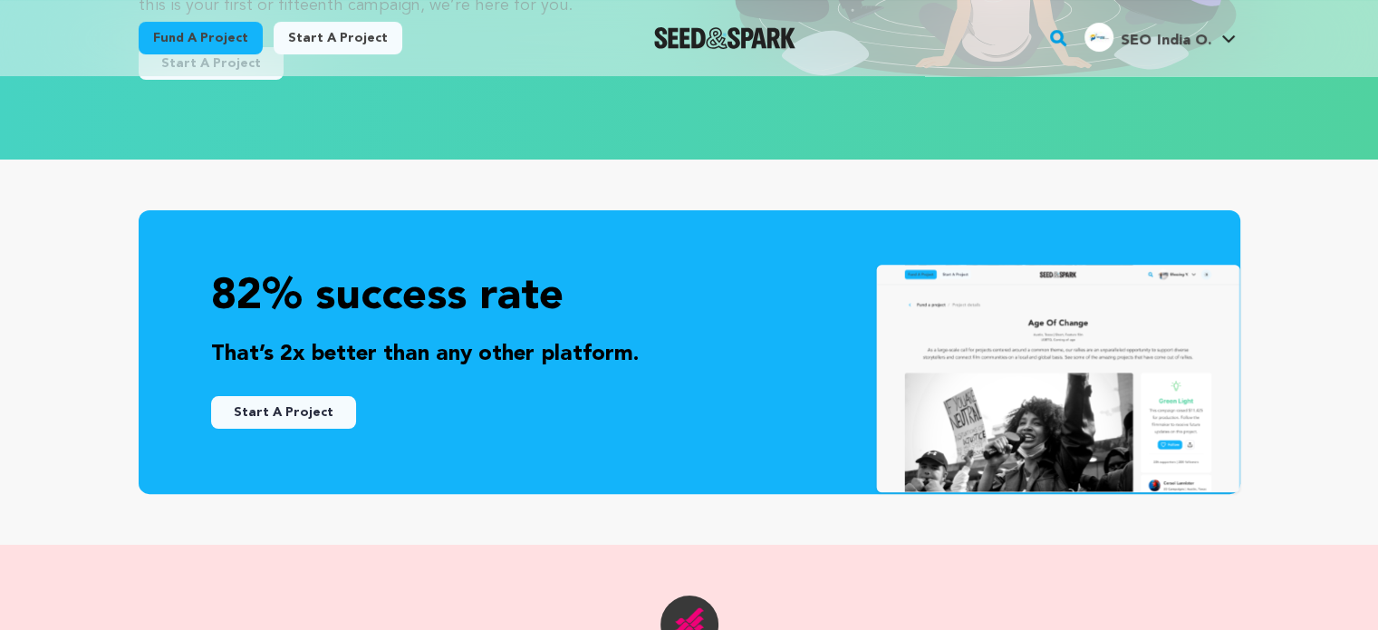
click at [326, 39] on link "Start a project" at bounding box center [338, 38] width 129 height 33
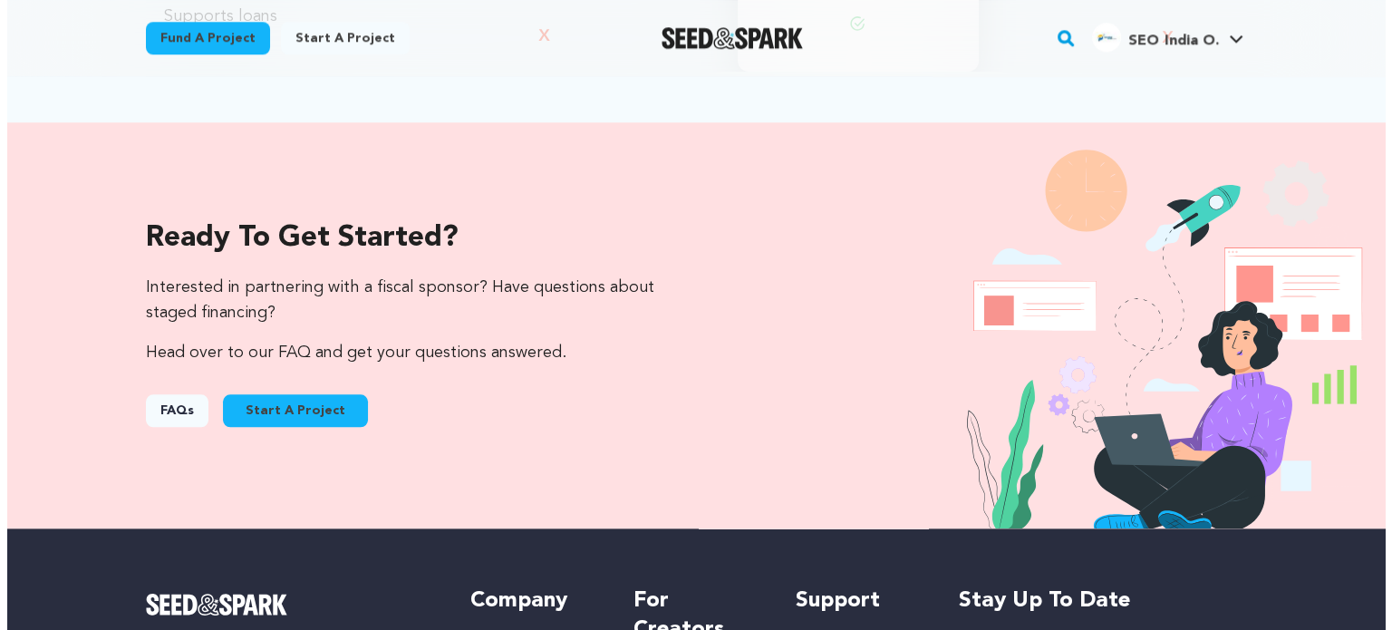
scroll to position [1671, 0]
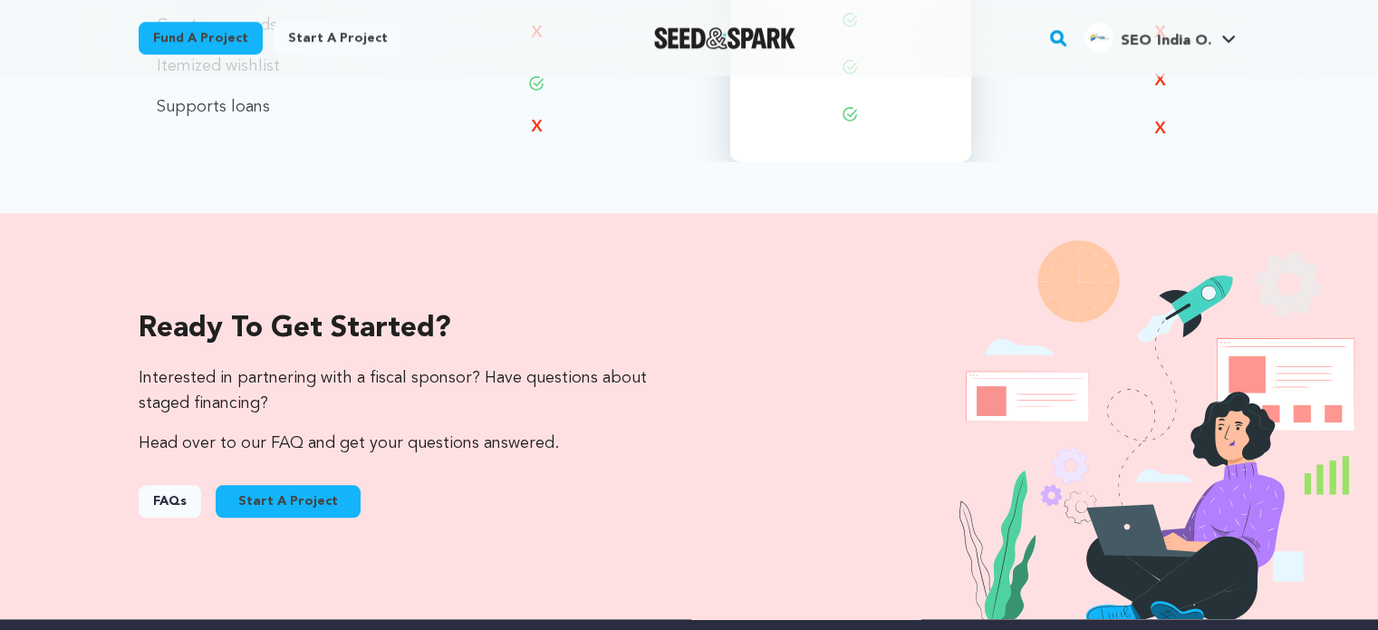
click at [310, 489] on button "Start A Project" at bounding box center [288, 501] width 145 height 33
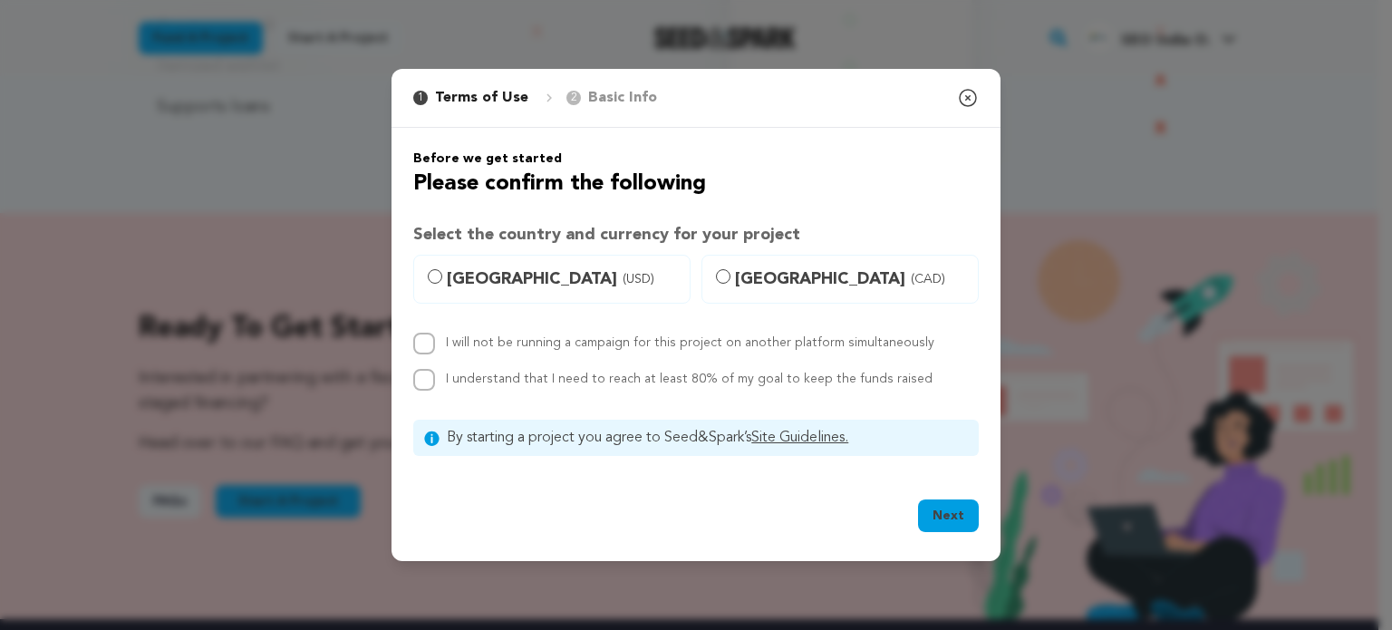
click at [557, 352] on div "I will not be running a campaign for this project on another platform simultane…" at bounding box center [690, 343] width 488 height 22
click at [551, 372] on label "I understand that I need to reach at least 80% of my goal to keep the funds rai…" at bounding box center [689, 378] width 487 height 13
click at [435, 371] on input "I understand that I need to reach at least 80% of my goal to keep the funds rai…" at bounding box center [424, 380] width 22 height 22
checkbox input "true"
click at [547, 337] on label "I will not be running a campaign for this project on another platform simultane…" at bounding box center [690, 342] width 488 height 13
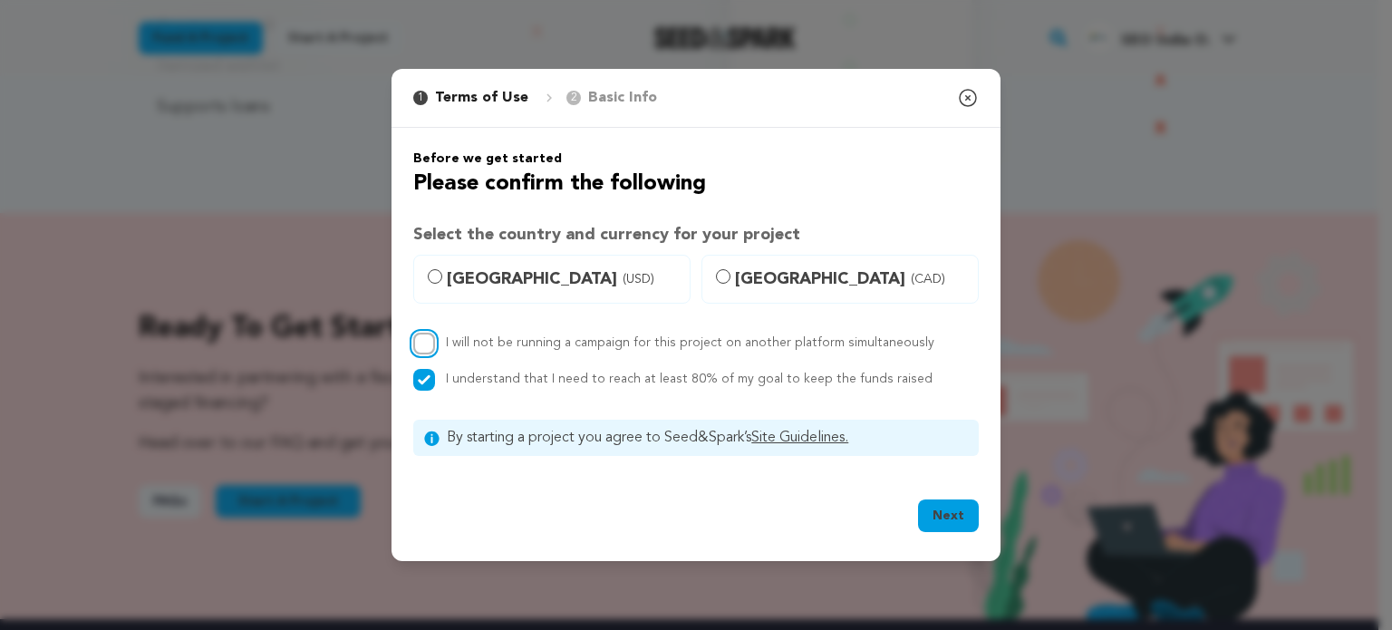
click at [435, 337] on input "I will not be running a campaign for this project on another platform simultane…" at bounding box center [424, 343] width 22 height 22
checkbox input "true"
click at [622, 270] on span "(USD)" at bounding box center [638, 279] width 32 height 18
click at [442, 269] on input "United States (USD)" at bounding box center [435, 276] width 14 height 14
radio input "true"
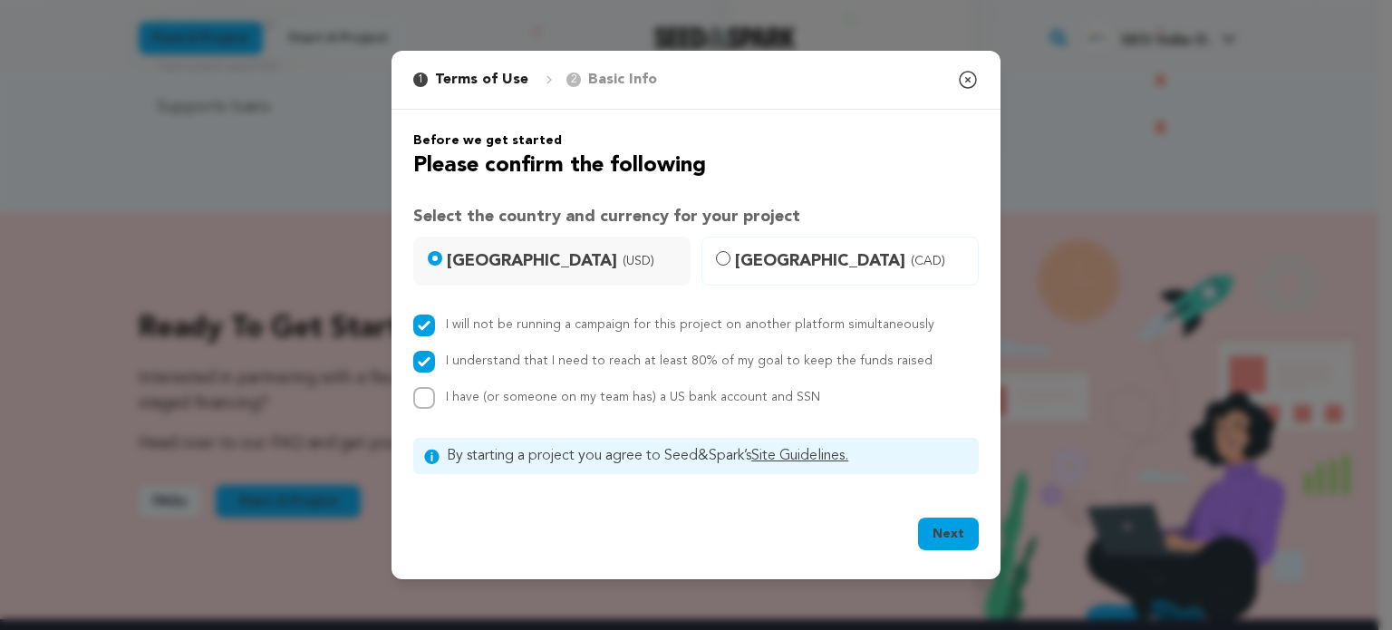
click at [576, 398] on span "I have (or someone on my team has) a US bank account and SSN" at bounding box center [633, 396] width 374 height 13
click at [435, 398] on input "I have (or someone on my team has) a US bank account and SSN" at bounding box center [424, 398] width 22 height 22
checkbox input "true"
click at [942, 532] on button "Next" at bounding box center [948, 533] width 61 height 33
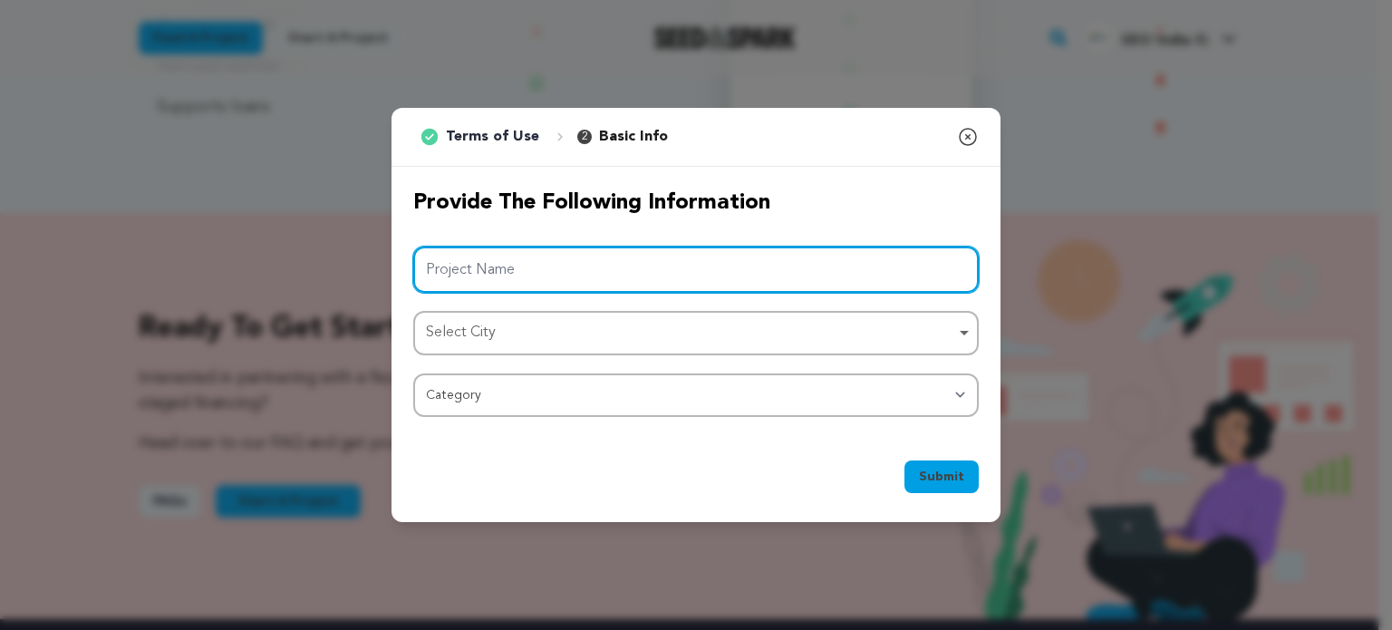
click at [502, 271] on input "Project Name" at bounding box center [695, 269] width 565 height 46
type input "SEO [GEOGRAPHIC_DATA] Online"
click at [496, 333] on div "Select City Remove item" at bounding box center [690, 333] width 529 height 26
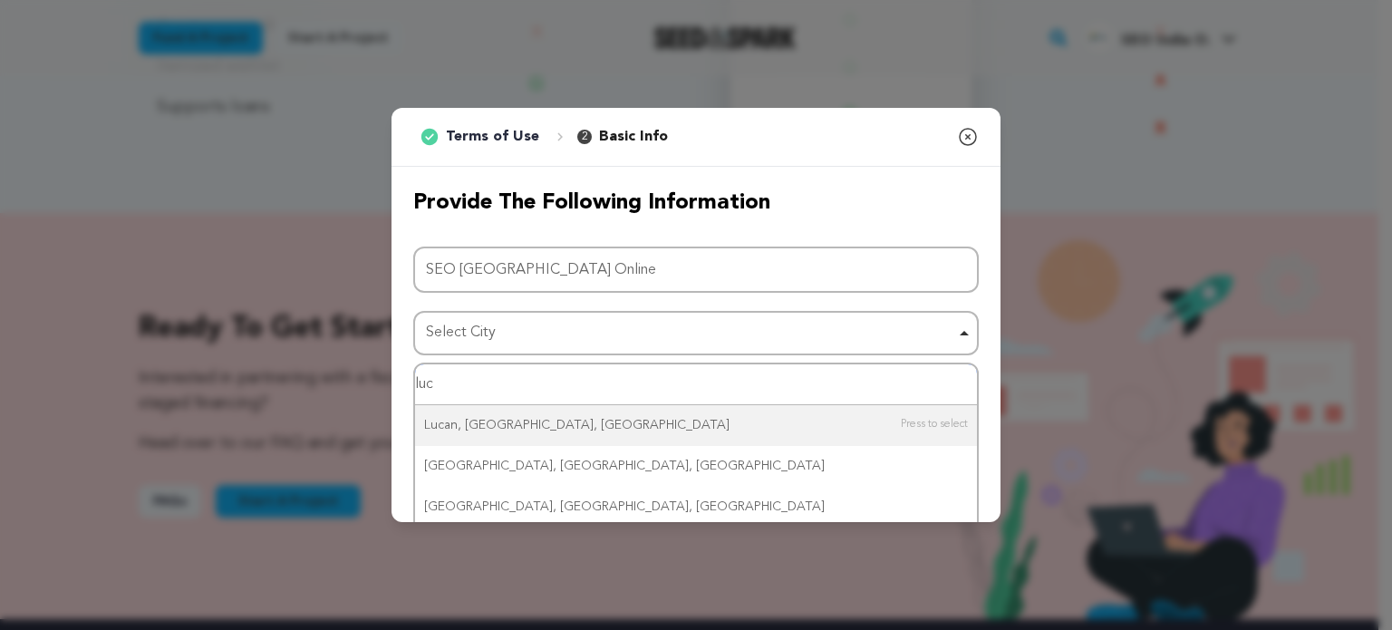
type input "luck"
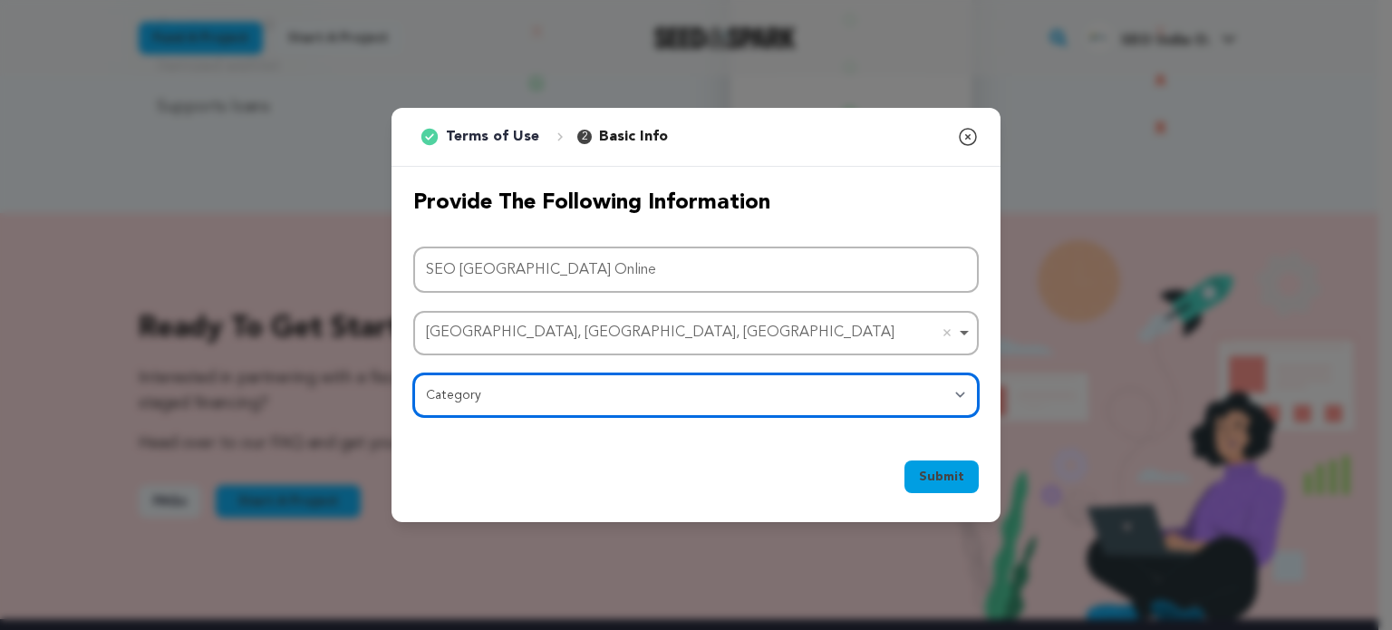
click at [448, 413] on select "Category Film Feature Film Short Series Film Festival Company Music Video VR Ex…" at bounding box center [695, 394] width 565 height 43
select select "10117"
click at [413, 373] on select "Category Film Feature Film Short Series Film Festival Company Music Video VR Ex…" at bounding box center [695, 394] width 565 height 43
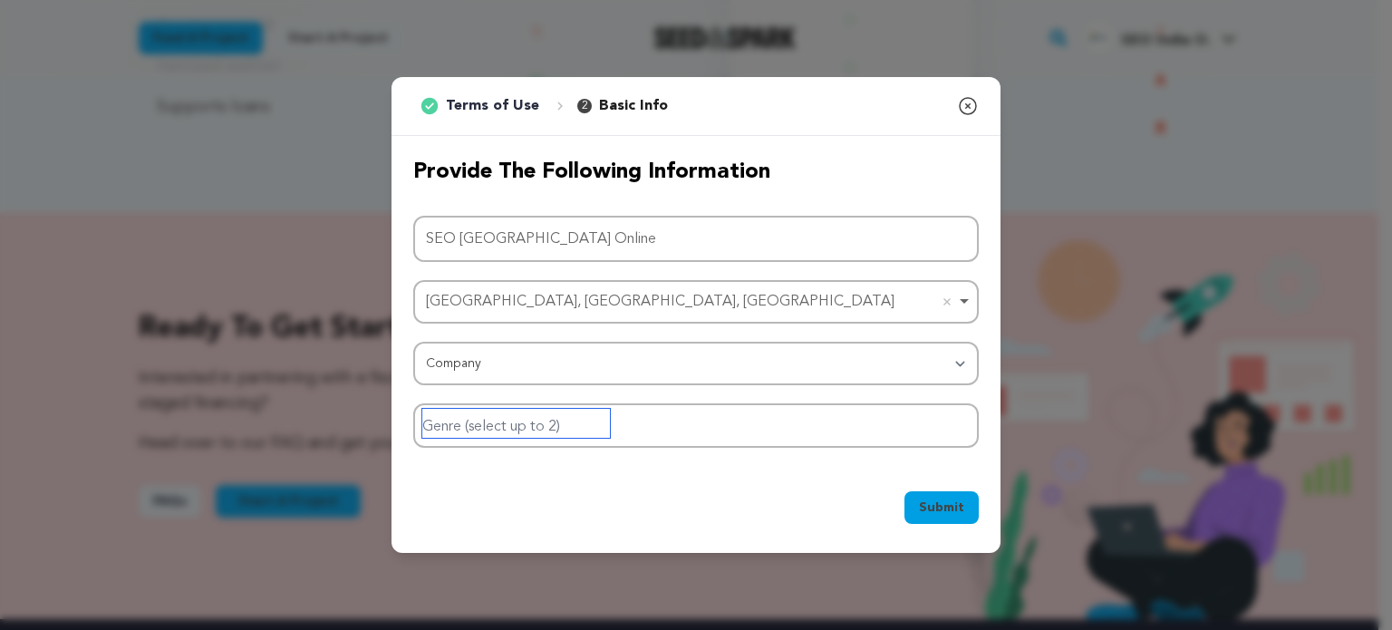
click at [510, 423] on input "Genre (select up to 2)" at bounding box center [516, 423] width 188 height 29
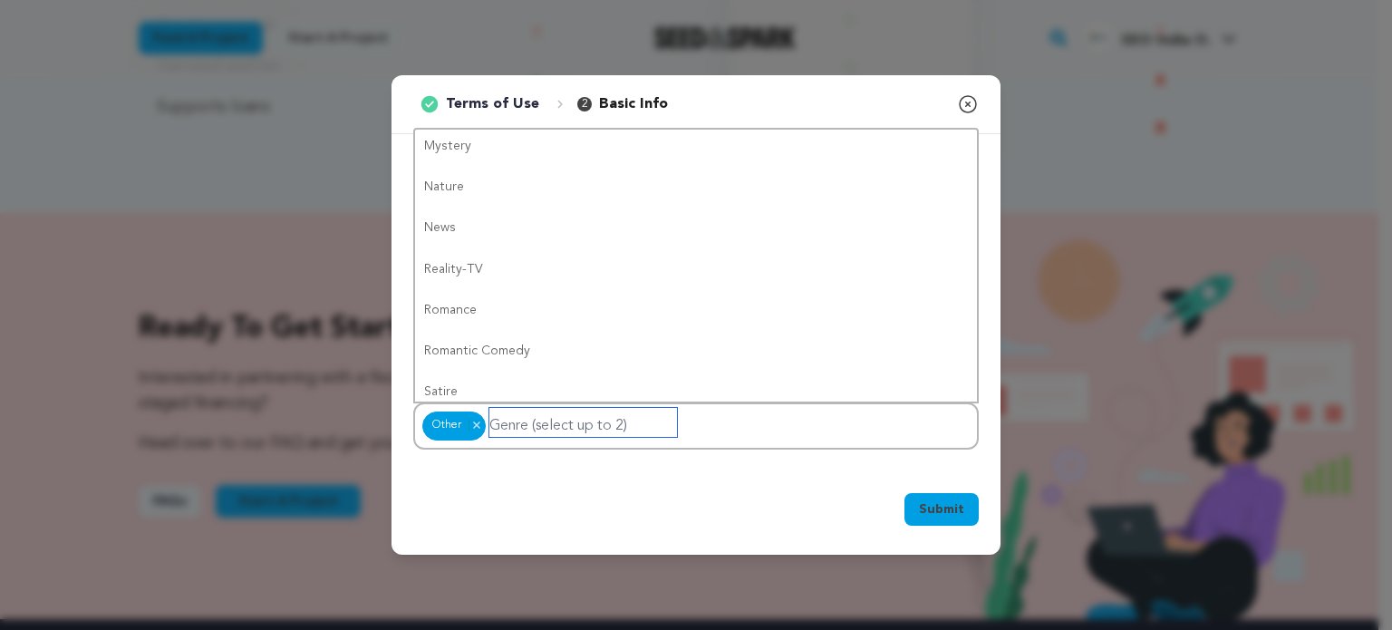
scroll to position [0, 0]
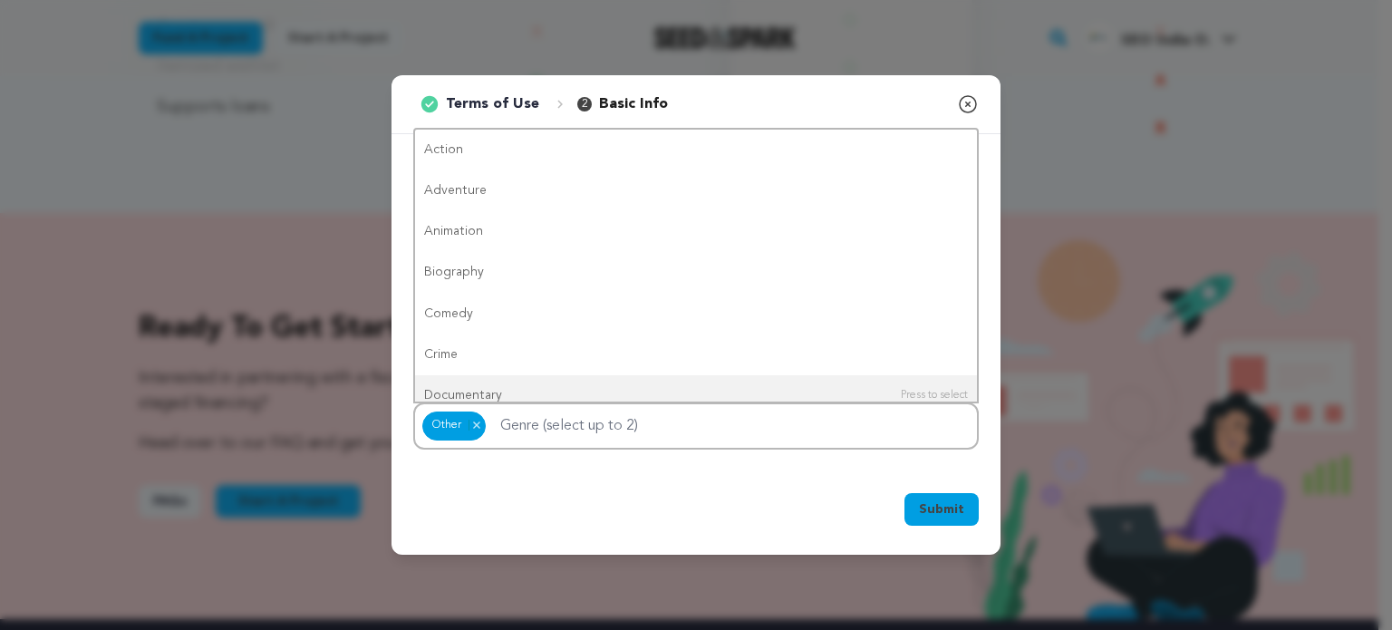
click at [940, 510] on span "Submit" at bounding box center [941, 509] width 45 height 18
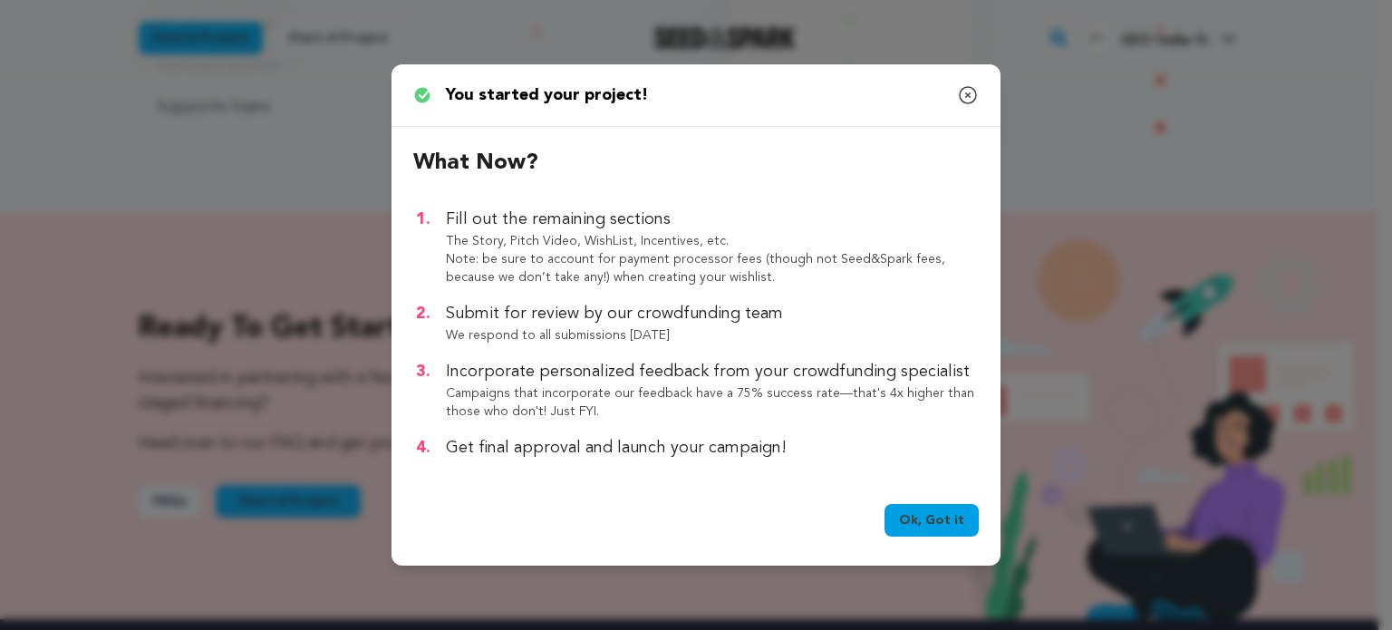
click at [940, 523] on link "Ok, Got it" at bounding box center [931, 520] width 94 height 33
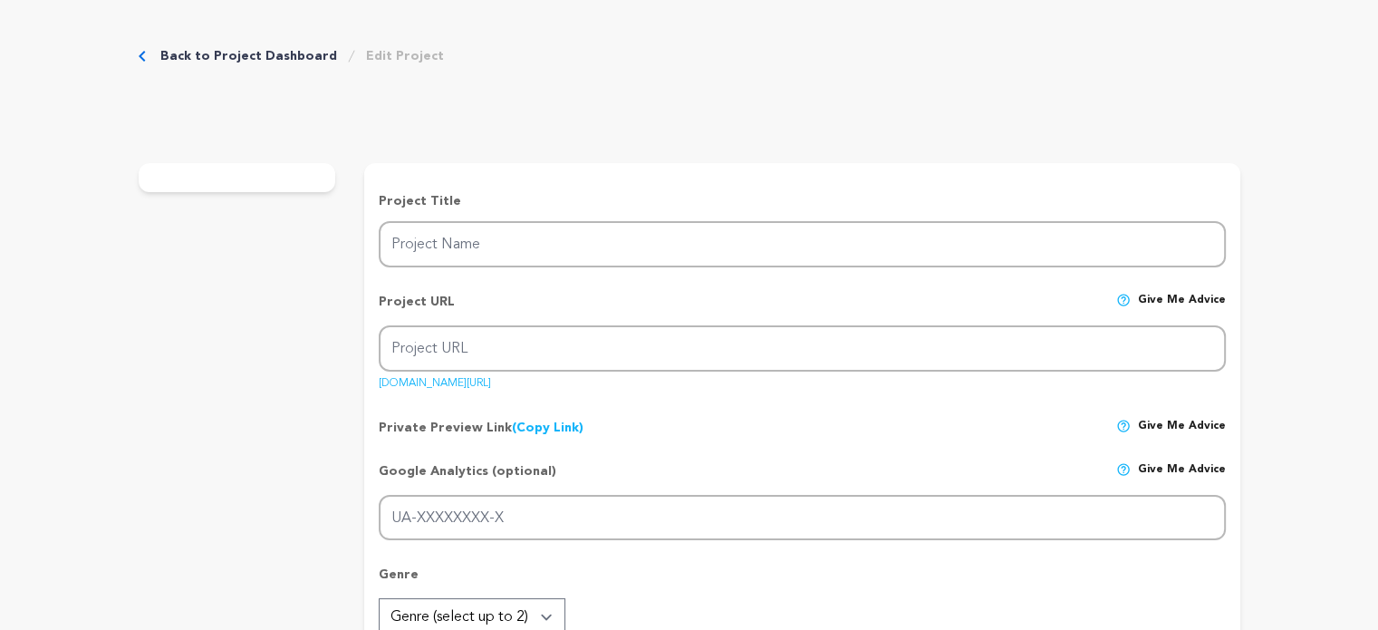
type input "SEO [GEOGRAPHIC_DATA] Online"
type input "seo-[GEOGRAPHIC_DATA]-online"
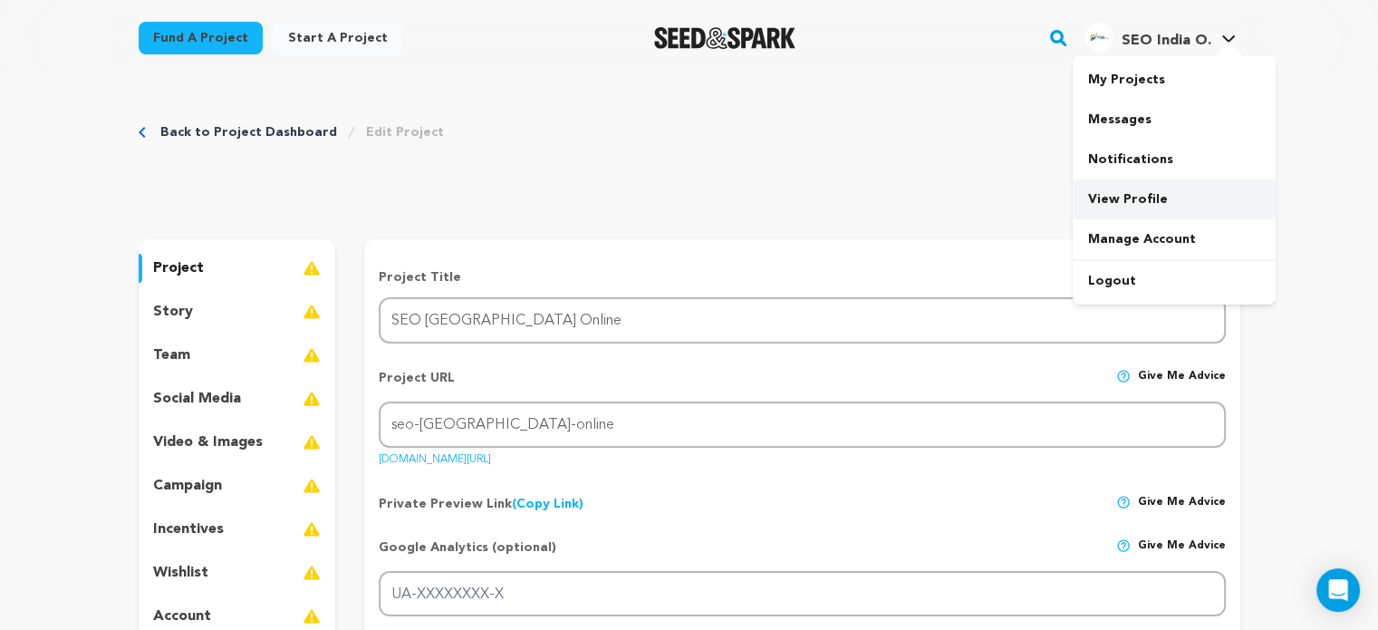
click at [1123, 191] on link "View Profile" at bounding box center [1174, 199] width 203 height 40
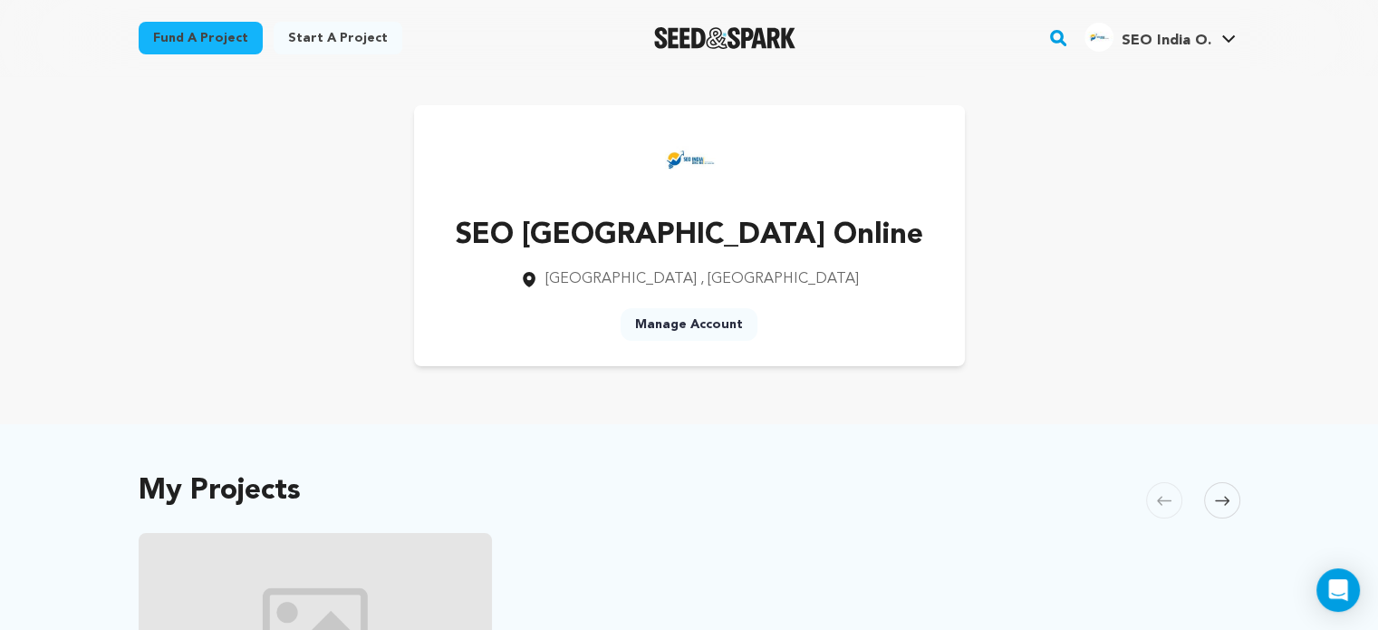
scroll to position [453, 0]
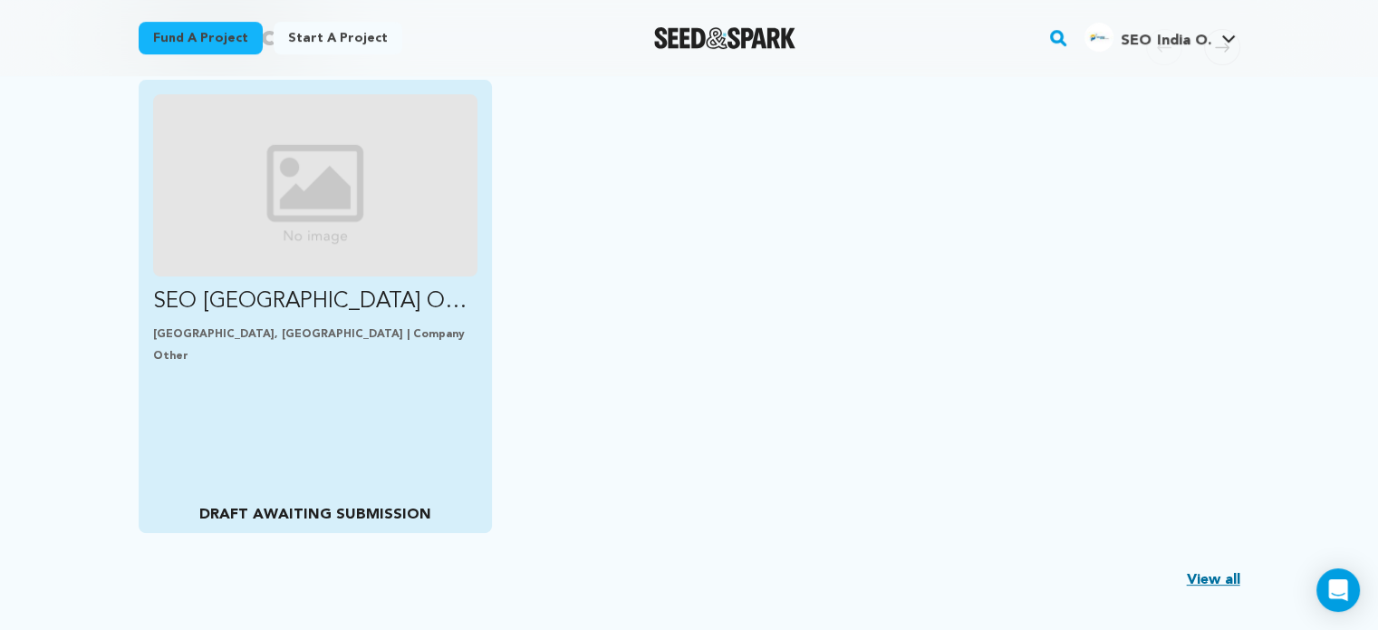
click at [253, 315] on p "SEO [GEOGRAPHIC_DATA] Online" at bounding box center [315, 301] width 325 height 29
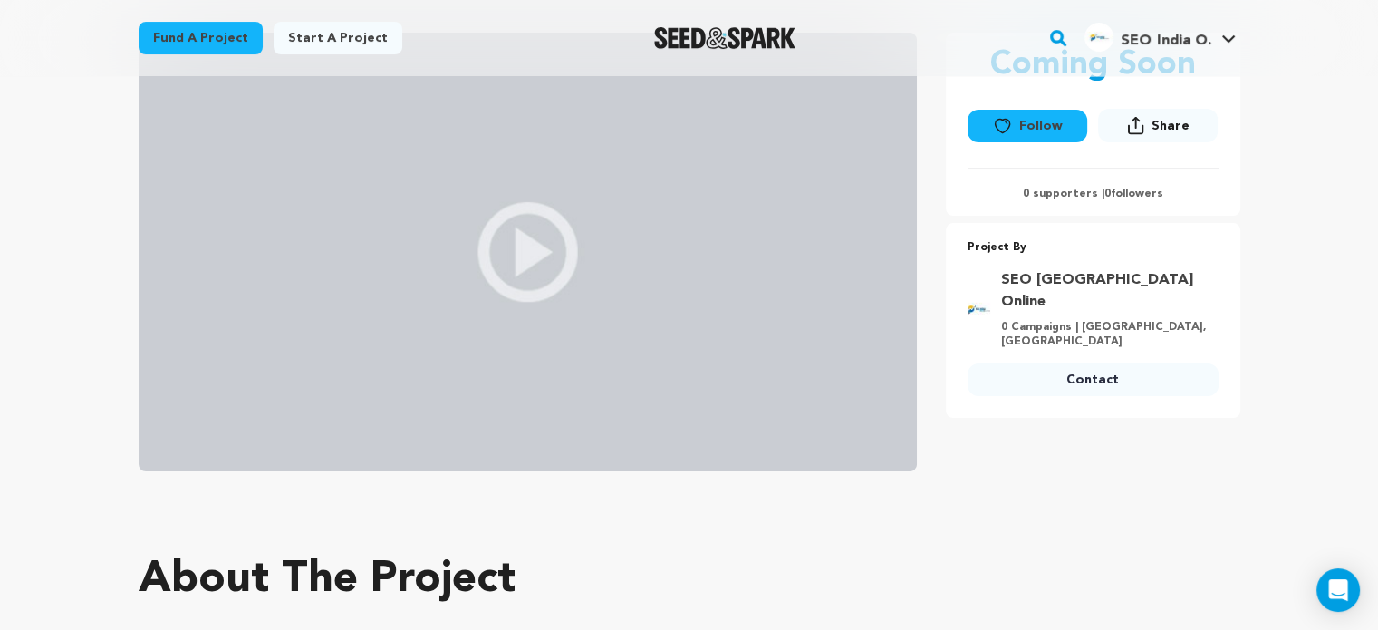
scroll to position [544, 0]
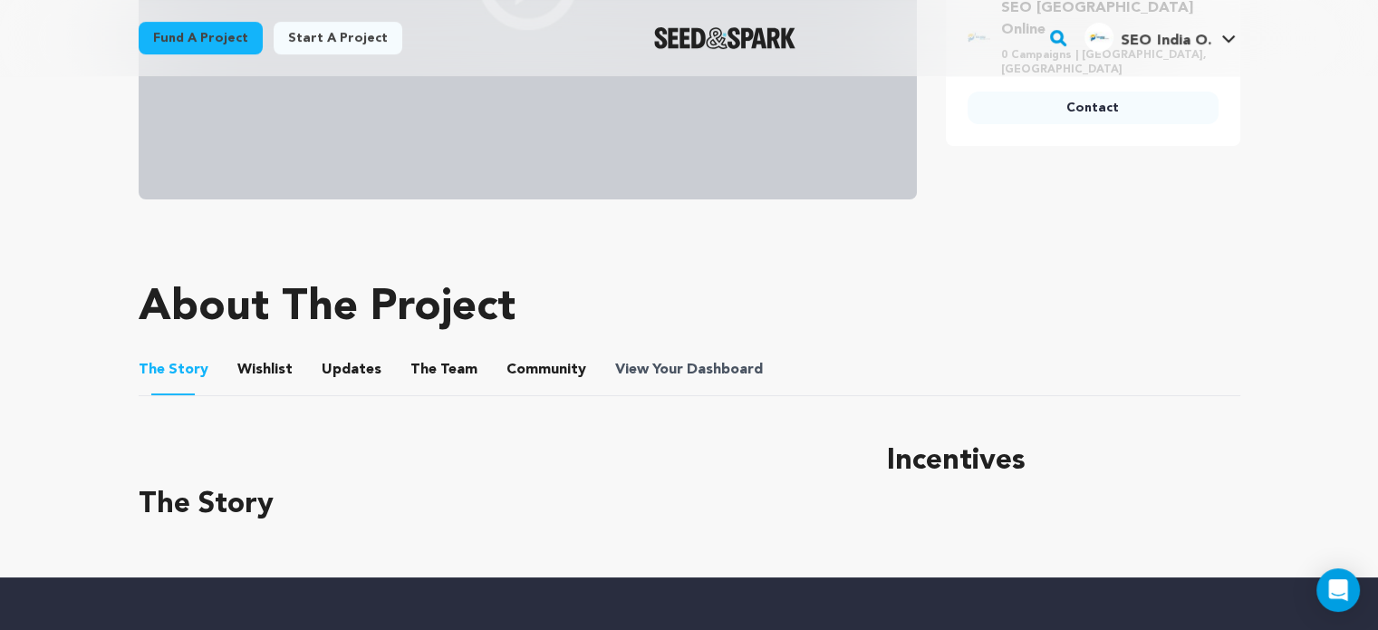
click at [722, 367] on span "Dashboard" at bounding box center [725, 370] width 76 height 22
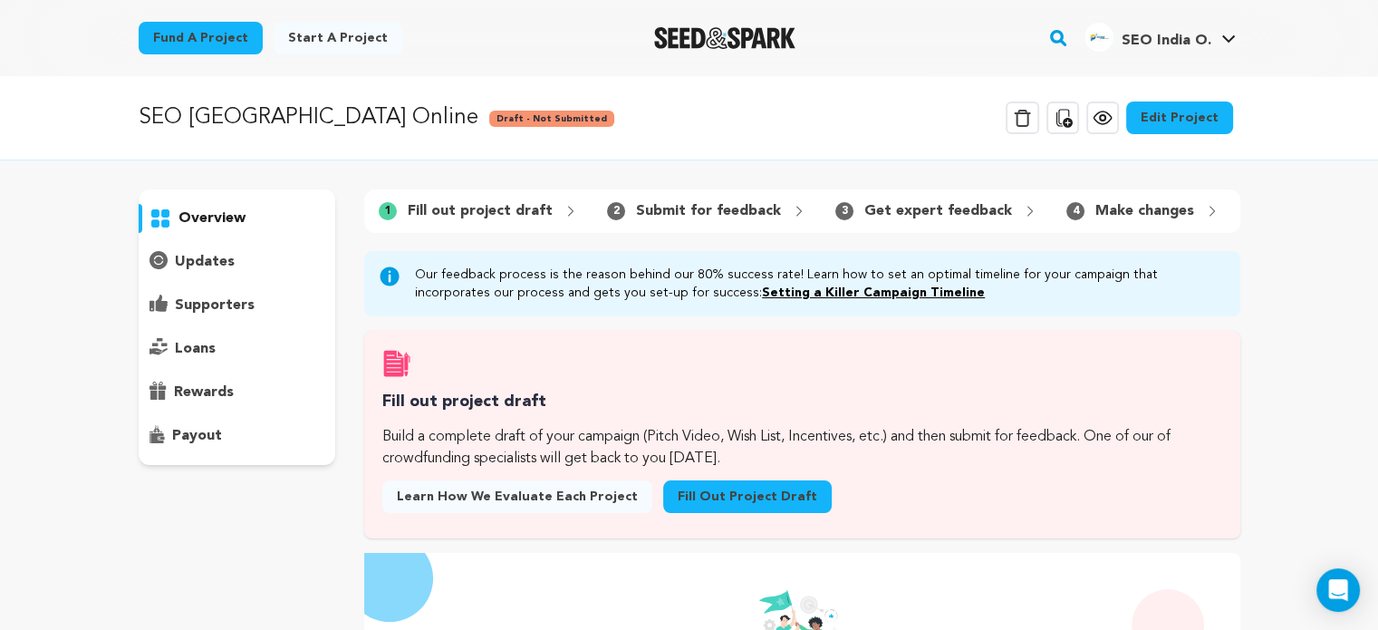
click at [1109, 116] on icon at bounding box center [1103, 118] width 22 height 22
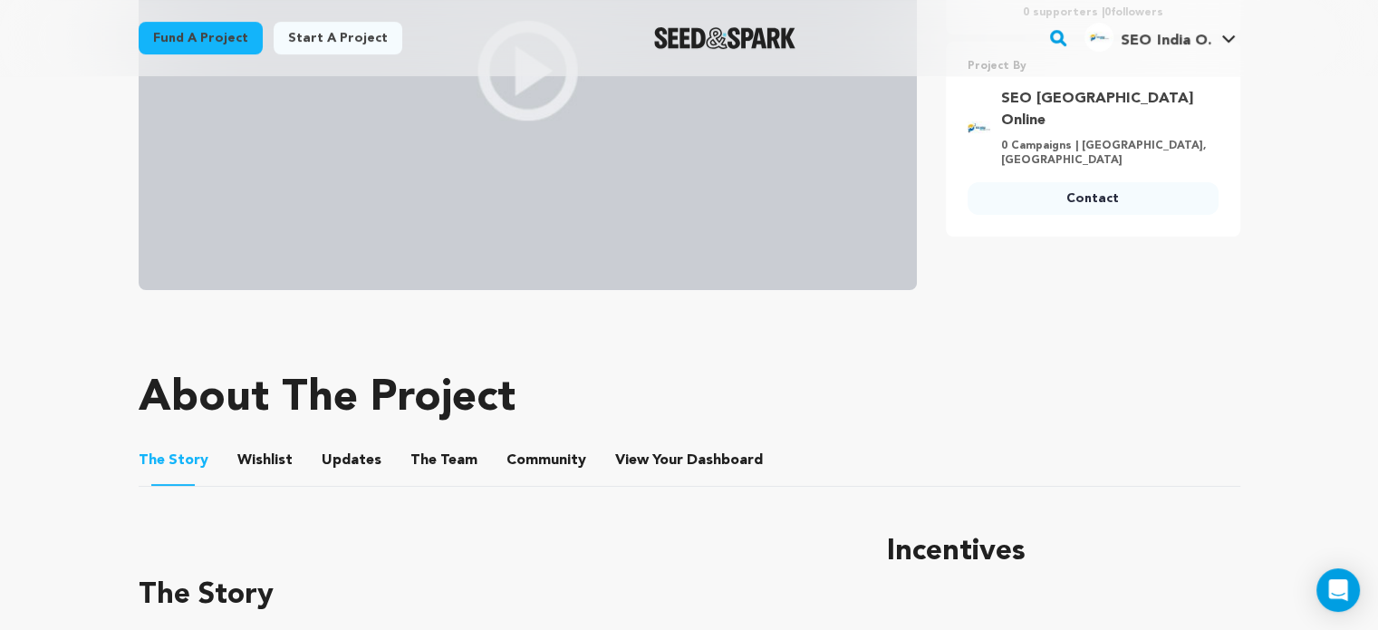
scroll to position [181, 0]
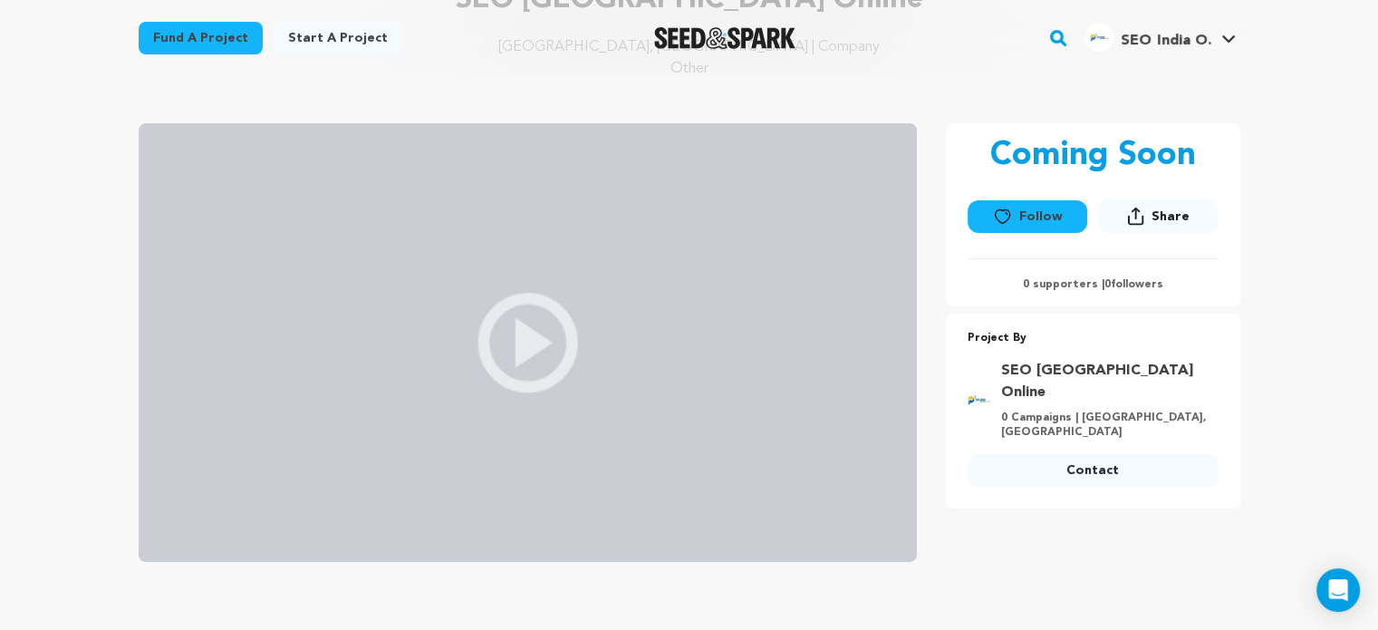
click at [1156, 213] on span "Share" at bounding box center [1170, 216] width 38 height 18
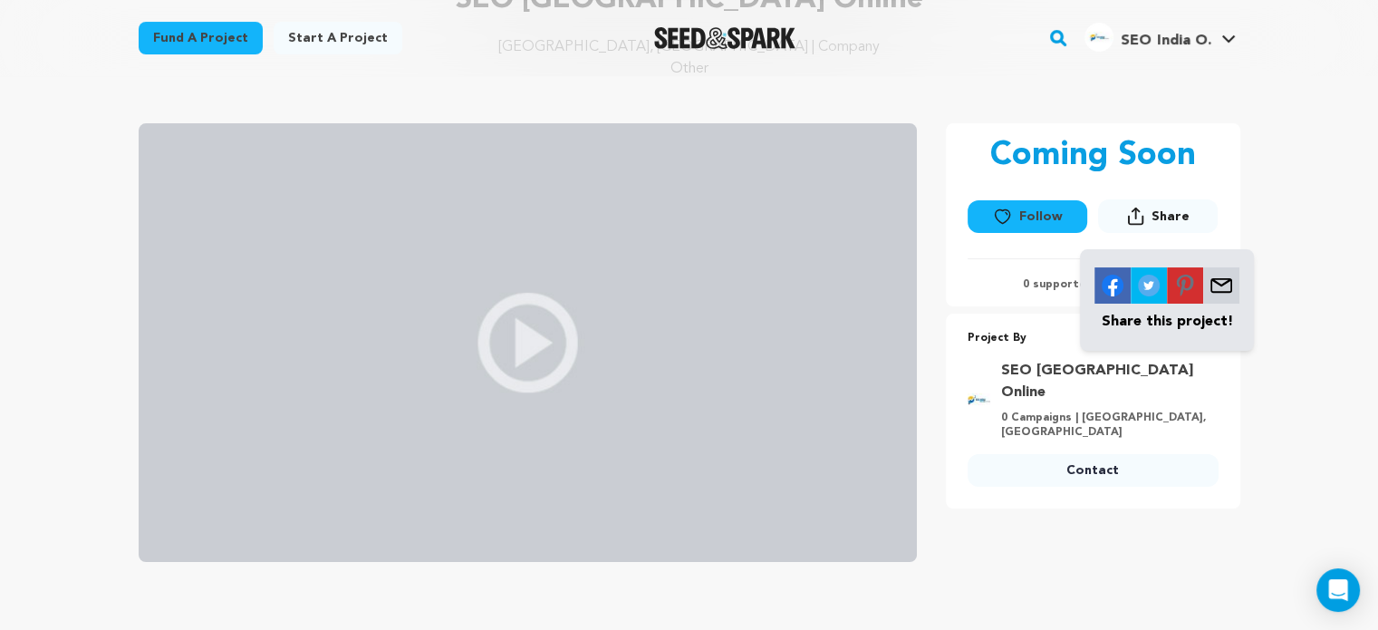
click at [1269, 235] on main "Fund a project Start a project Search" at bounding box center [689, 611] width 1378 height 1585
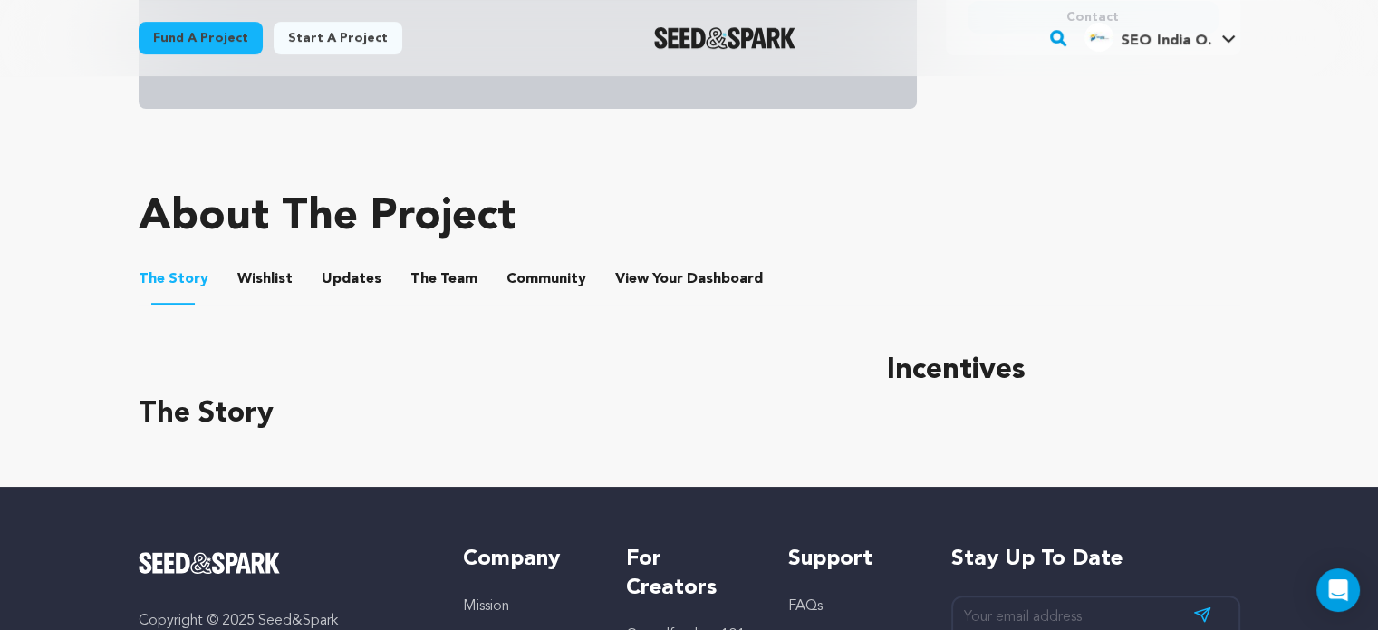
scroll to position [91, 0]
